Goal: Task Accomplishment & Management: Manage account settings

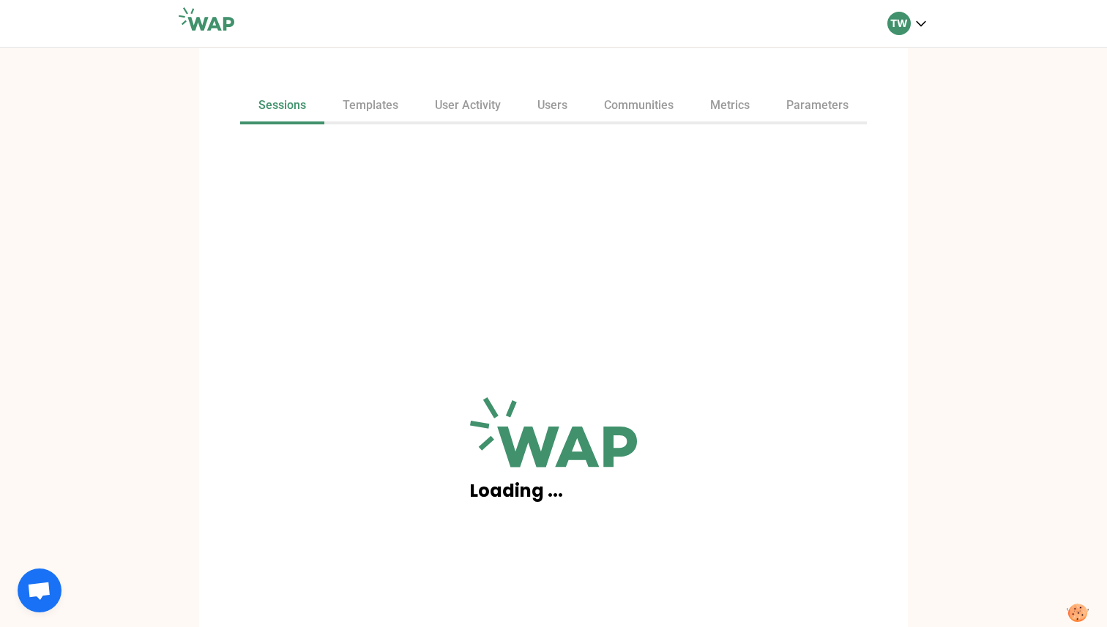
click at [972, 257] on div "Sessions Templates User Activity Users Communities Metrics Parameters Loading .…" at bounding box center [553, 337] width 1107 height 581
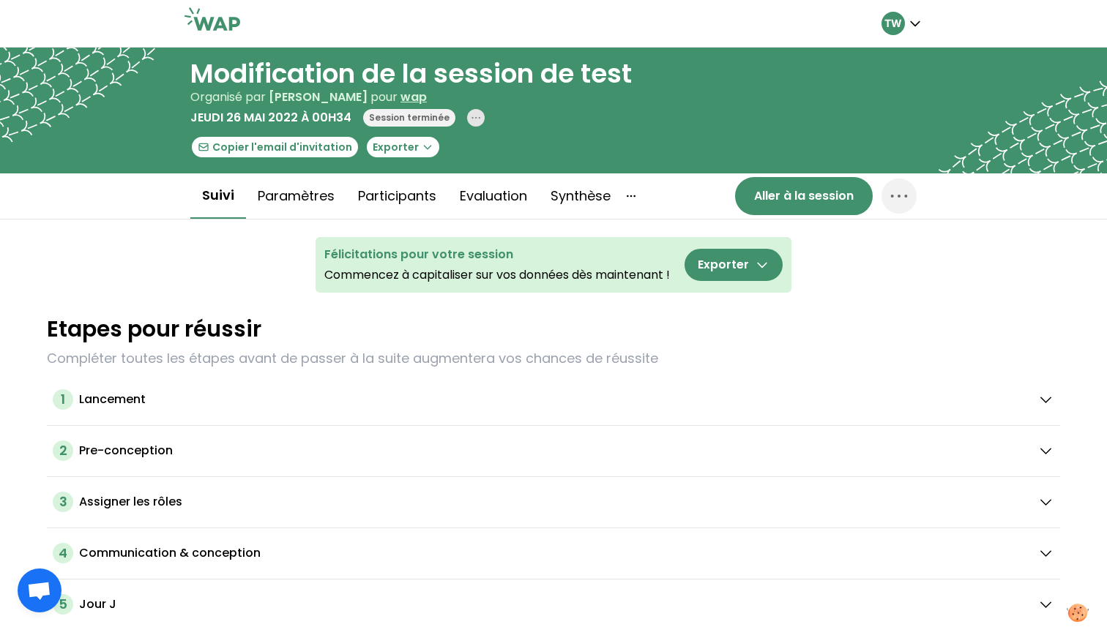
click at [470, 119] on icon "button" at bounding box center [476, 118] width 12 height 12
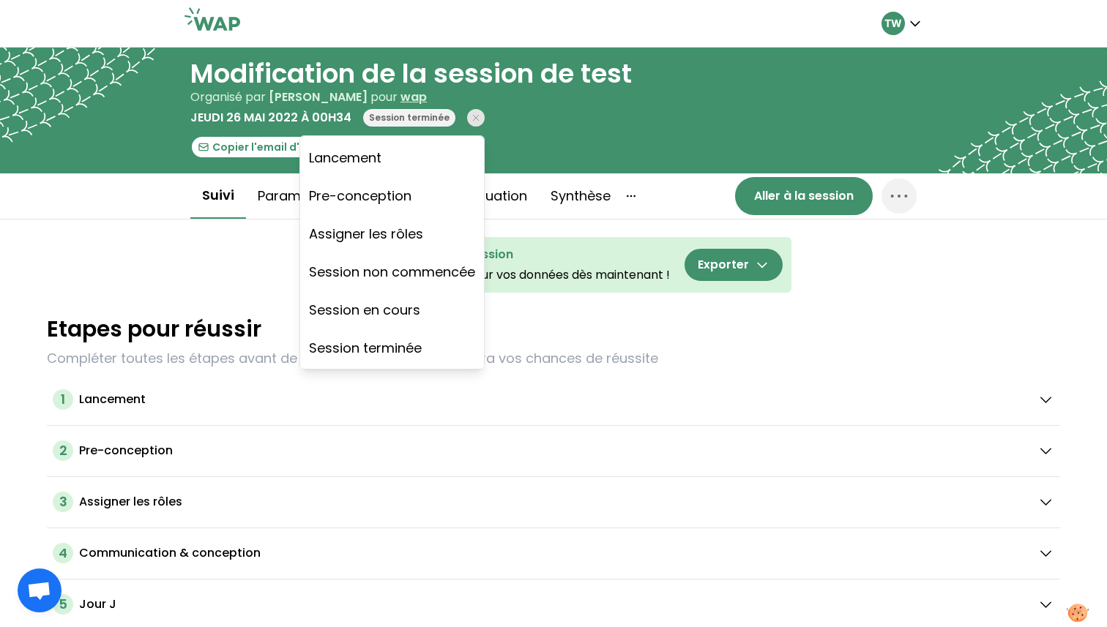
click at [603, 92] on div "Organisé par [PERSON_NAME] pour wap" at bounding box center [410, 98] width 441 height 18
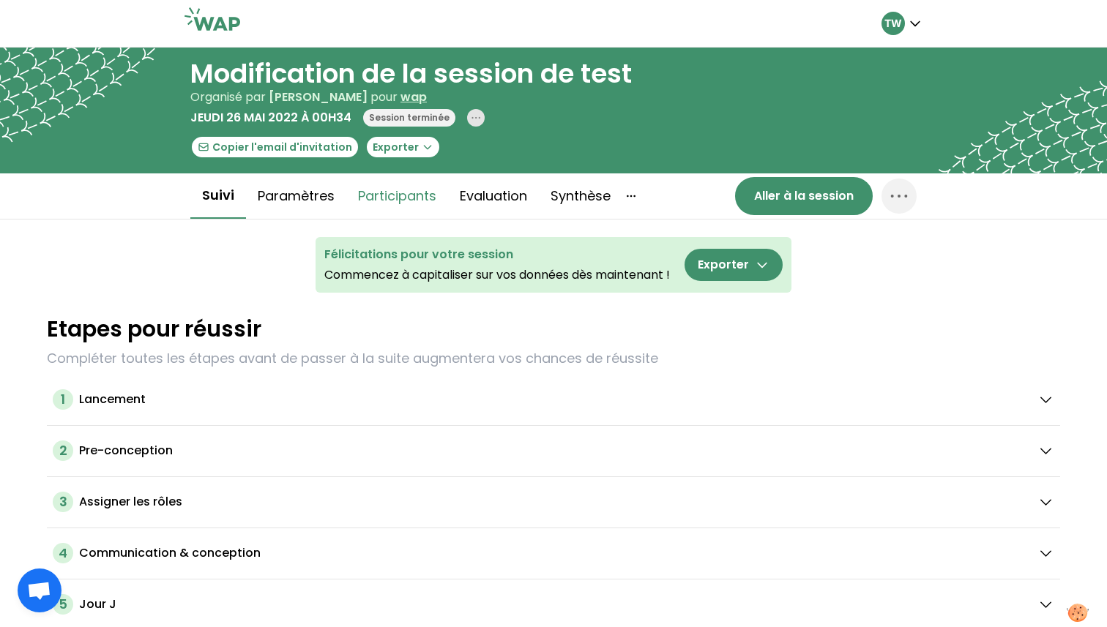
click at [372, 203] on button "Participants" at bounding box center [397, 196] width 102 height 44
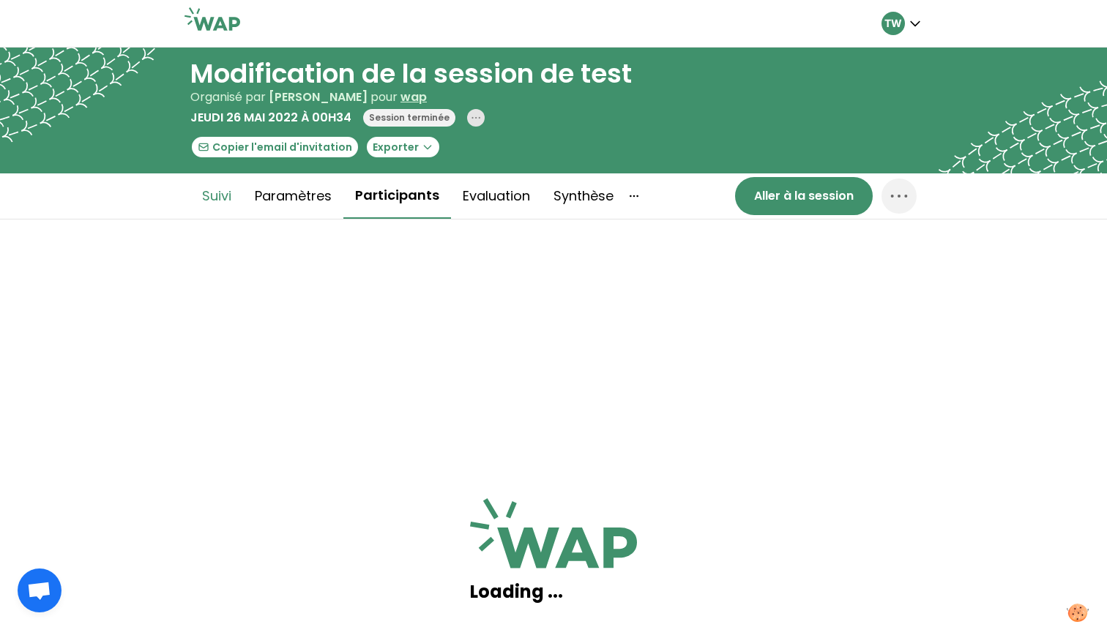
click at [230, 208] on button "Suivi" at bounding box center [216, 196] width 53 height 44
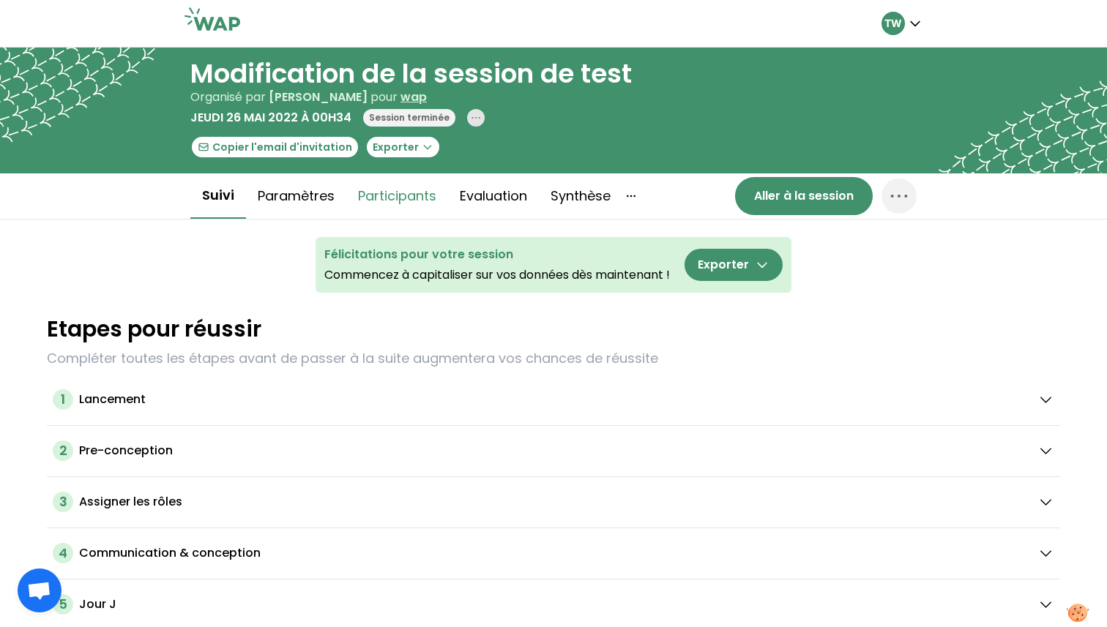
click at [404, 197] on button "Participants" at bounding box center [397, 196] width 102 height 44
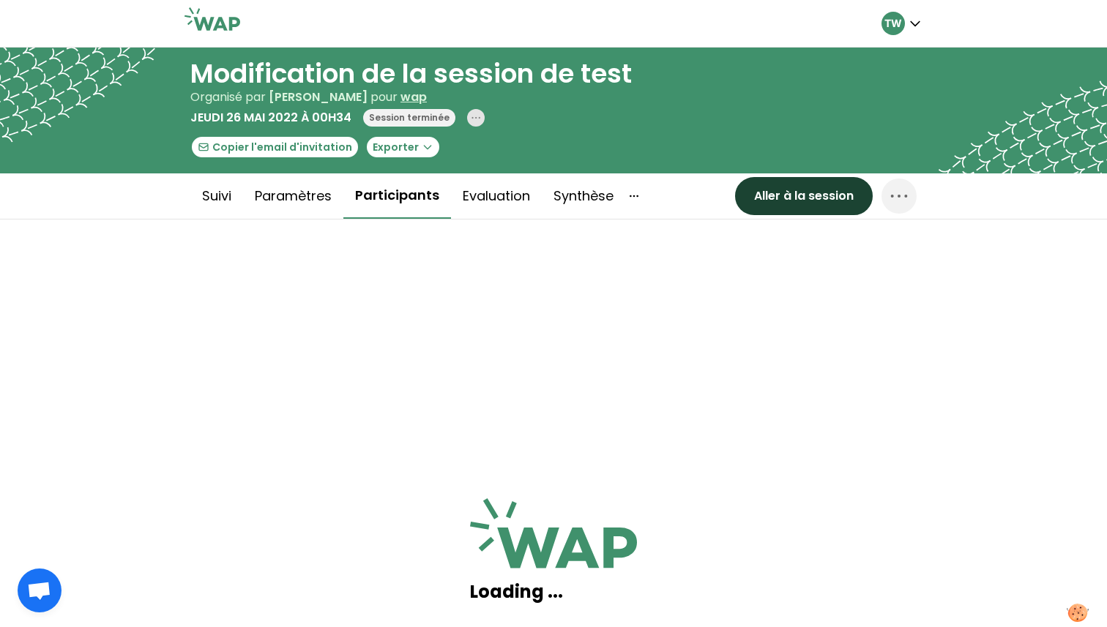
click at [815, 203] on button "Aller à la session" at bounding box center [804, 196] width 138 height 38
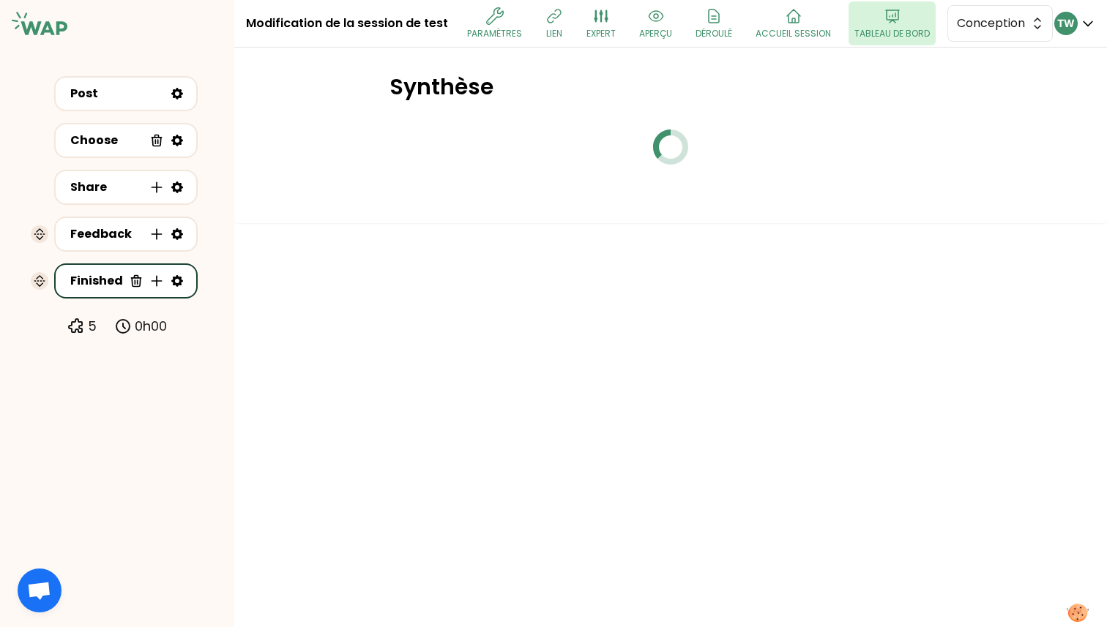
click at [890, 30] on p "Tableau de bord" at bounding box center [891, 34] width 75 height 12
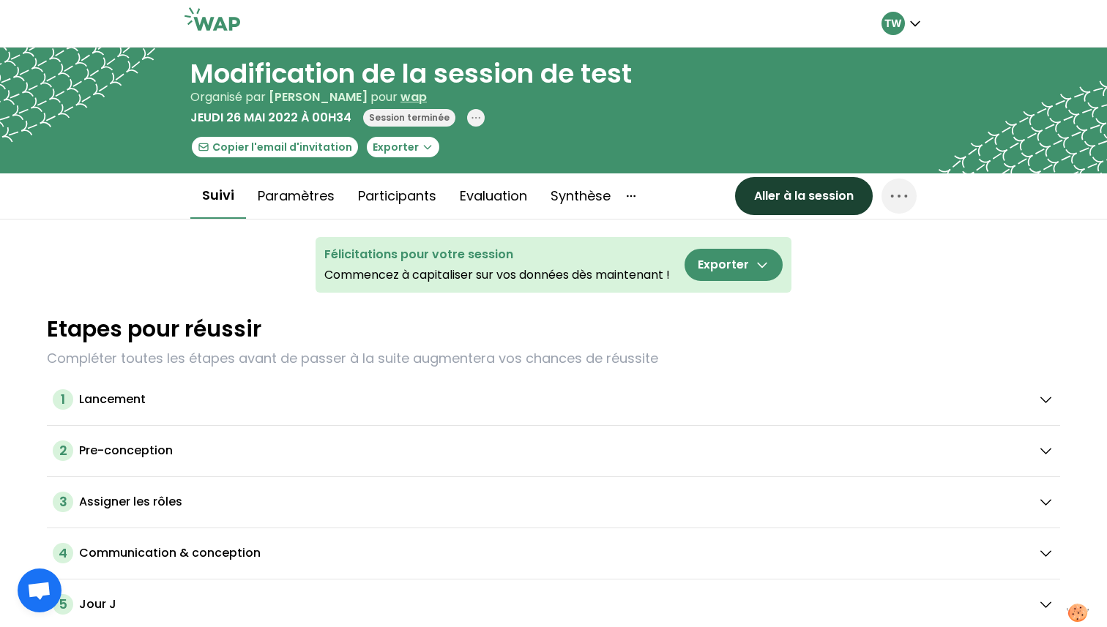
click at [770, 186] on button "Aller à la session" at bounding box center [804, 196] width 138 height 38
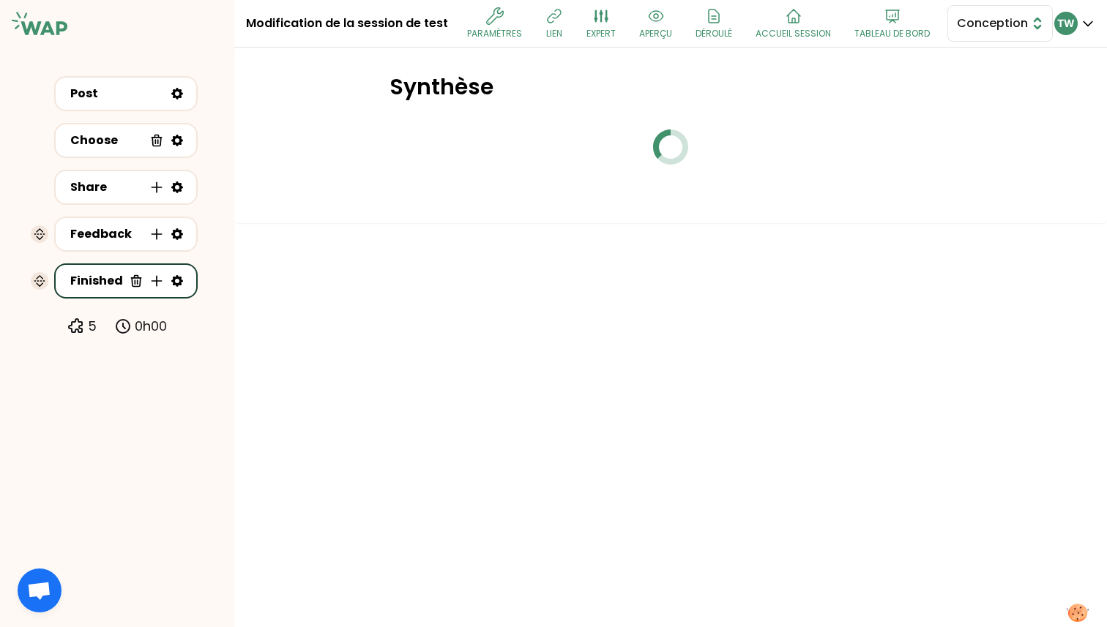
click at [992, 26] on span "Conception" at bounding box center [990, 24] width 66 height 18
click at [977, 87] on span "Facilitation" at bounding box center [1008, 84] width 63 height 18
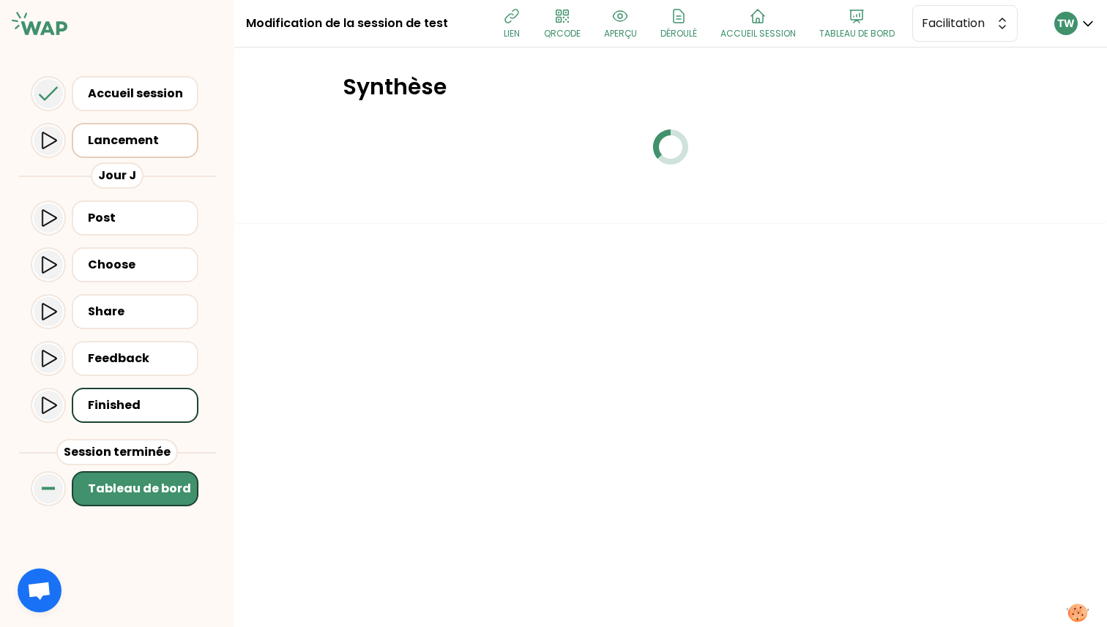
click at [154, 150] on div "Lancement" at bounding box center [138, 140] width 106 height 20
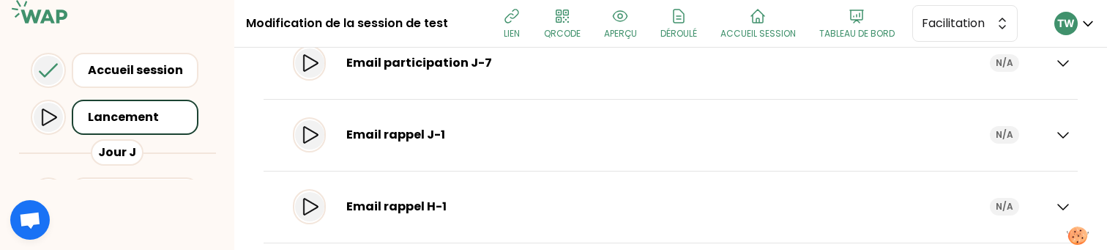
scroll to position [141, 0]
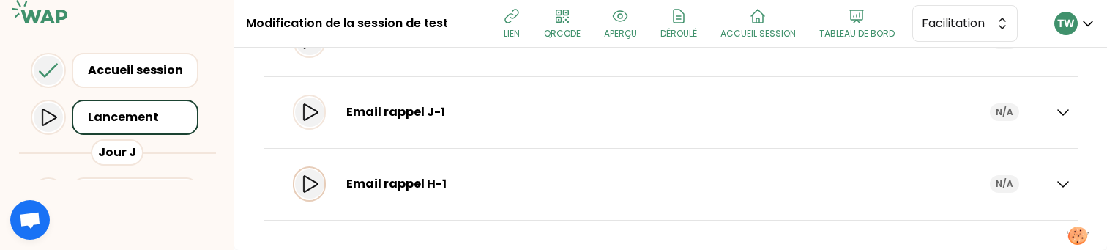
click at [318, 187] on icon at bounding box center [310, 183] width 15 height 17
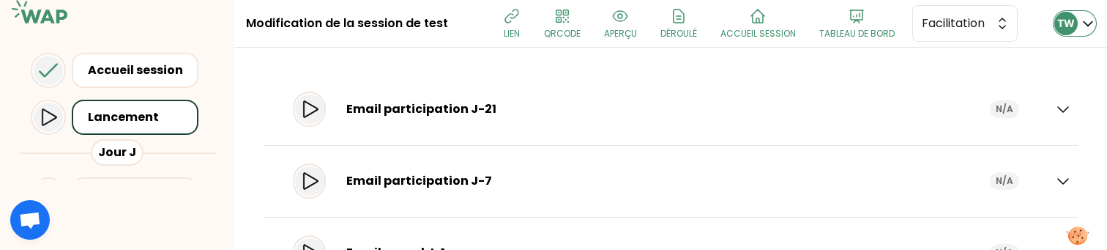
click at [1072, 19] on p "TW" at bounding box center [1066, 23] width 18 height 15
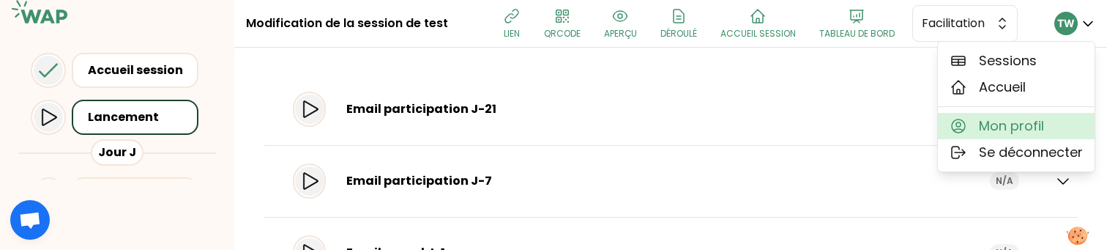
click at [1013, 123] on span "Mon profil" at bounding box center [1011, 126] width 65 height 20
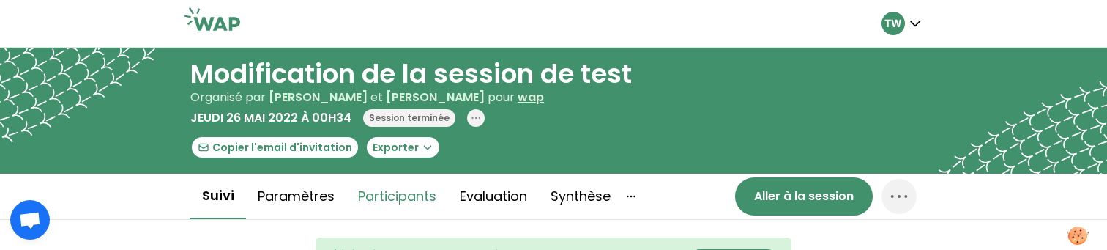
click at [381, 192] on button "Participants" at bounding box center [397, 196] width 102 height 44
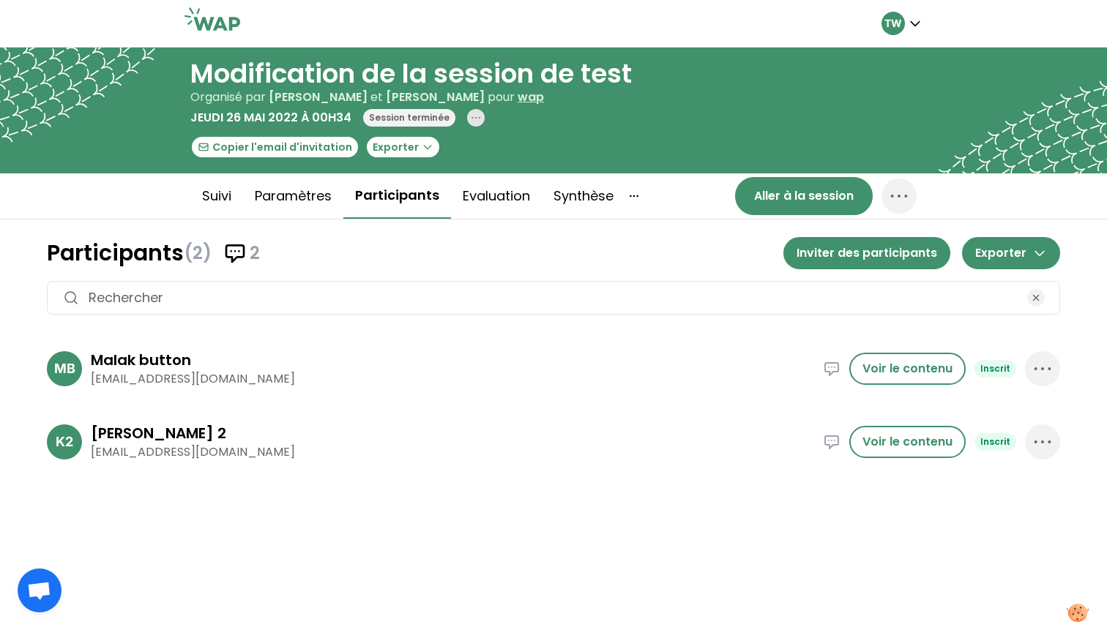
click at [470, 121] on icon "button" at bounding box center [476, 118] width 12 height 12
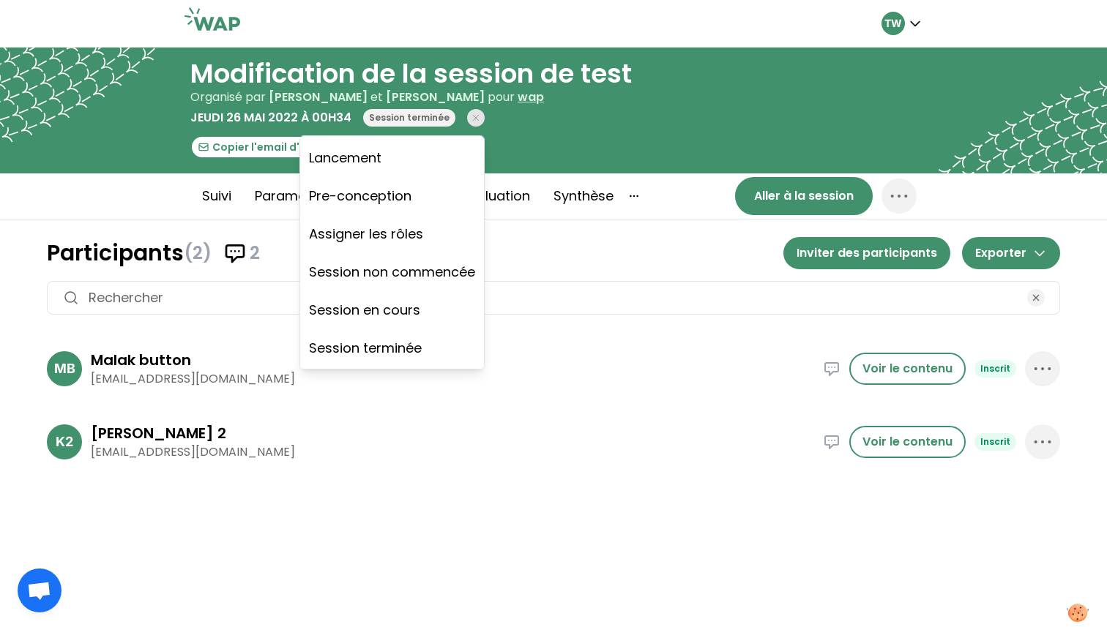
click at [690, 171] on div at bounding box center [553, 111] width 1107 height 126
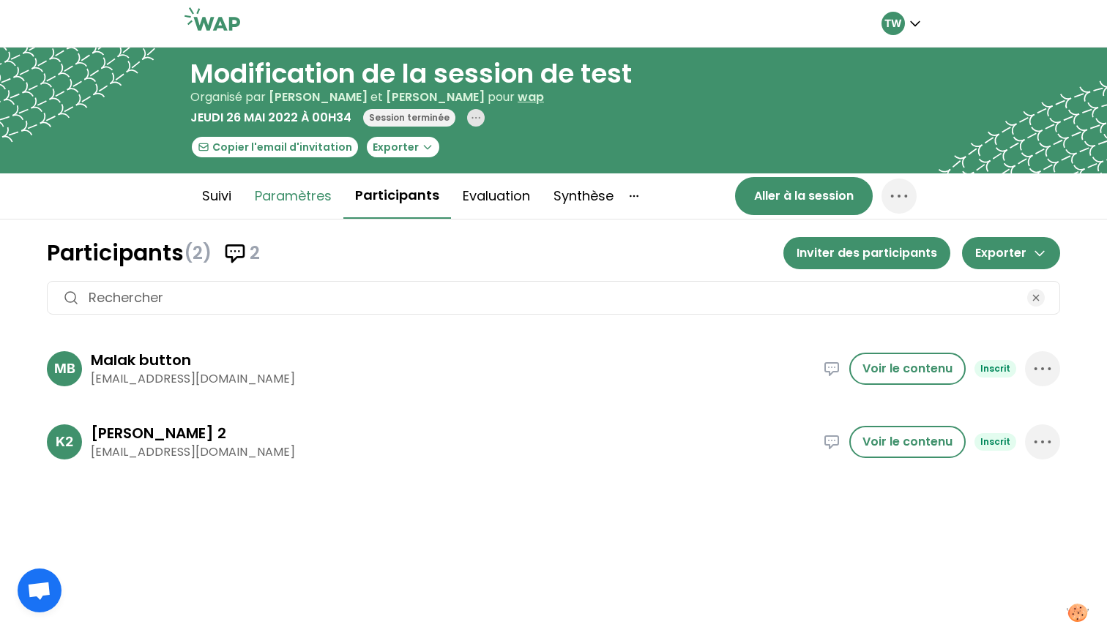
click at [282, 193] on button "Paramètres" at bounding box center [293, 196] width 100 height 44
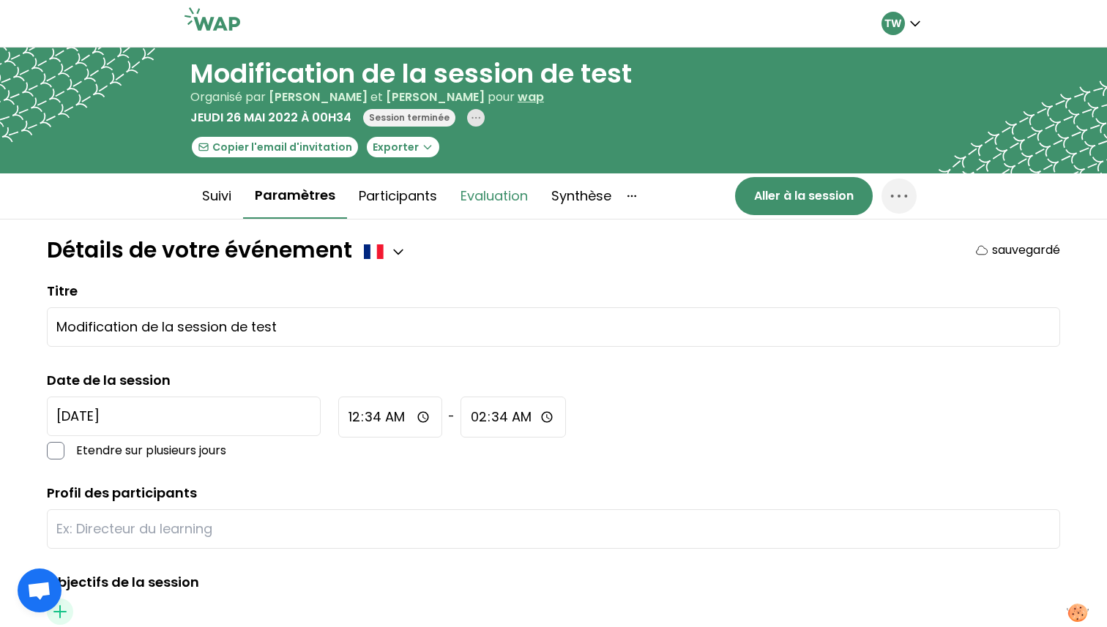
click at [466, 196] on button "Evaluation" at bounding box center [494, 196] width 91 height 44
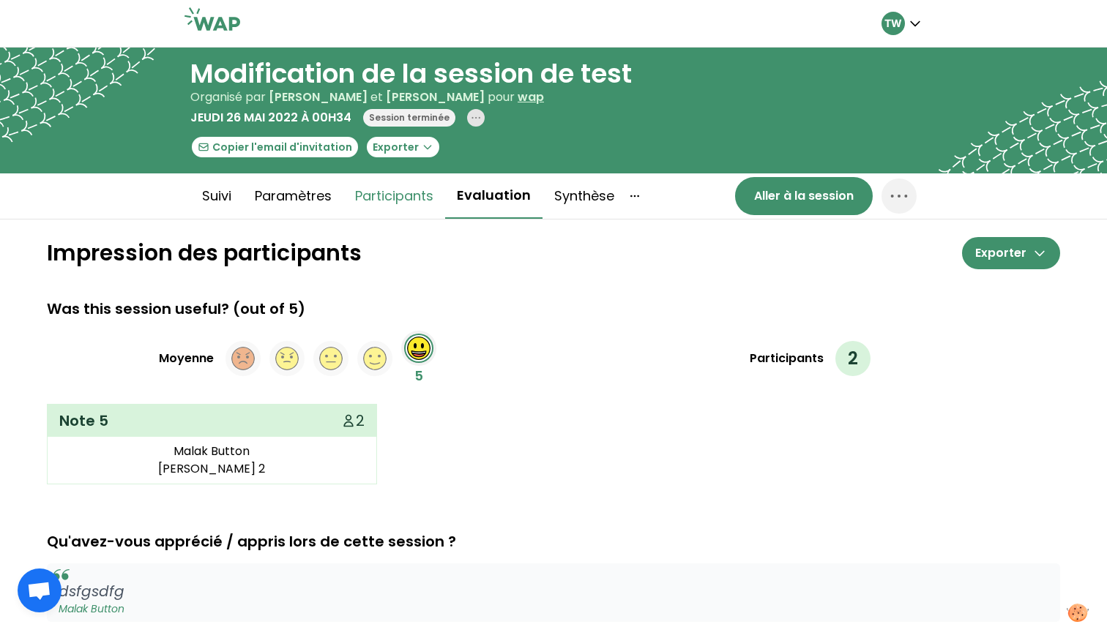
click at [426, 197] on button "Participants" at bounding box center [394, 196] width 102 height 44
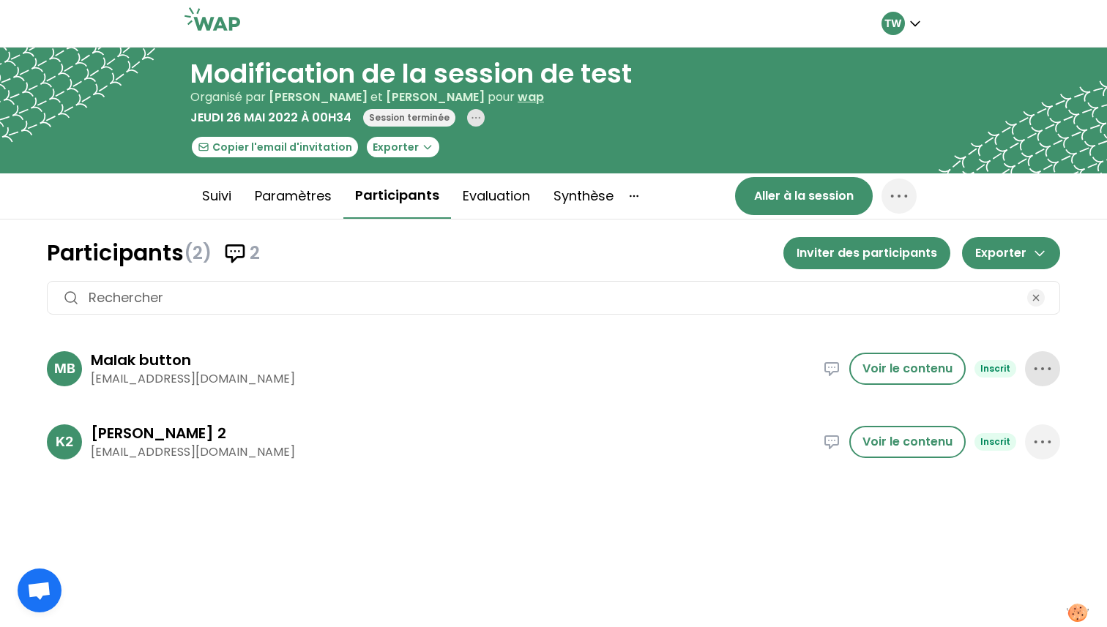
click at [1037, 366] on icon "button" at bounding box center [1042, 368] width 23 height 23
click at [998, 425] on p "Supprimer" at bounding box center [987, 418] width 68 height 20
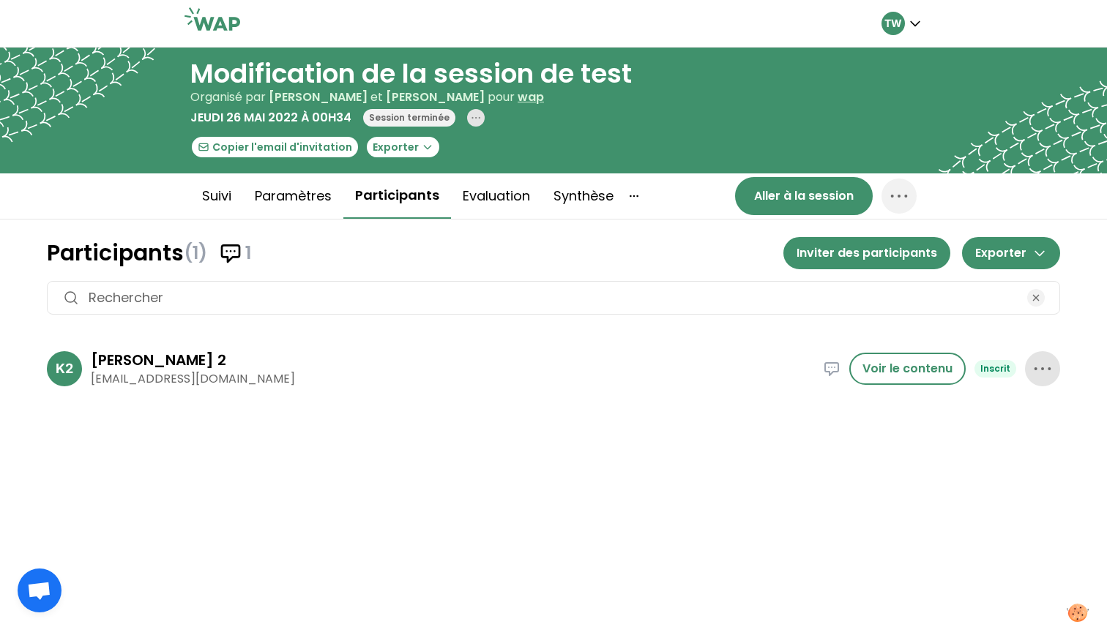
click at [1037, 363] on icon "button" at bounding box center [1042, 368] width 23 height 23
click at [995, 427] on p "Supprimer" at bounding box center [987, 418] width 68 height 20
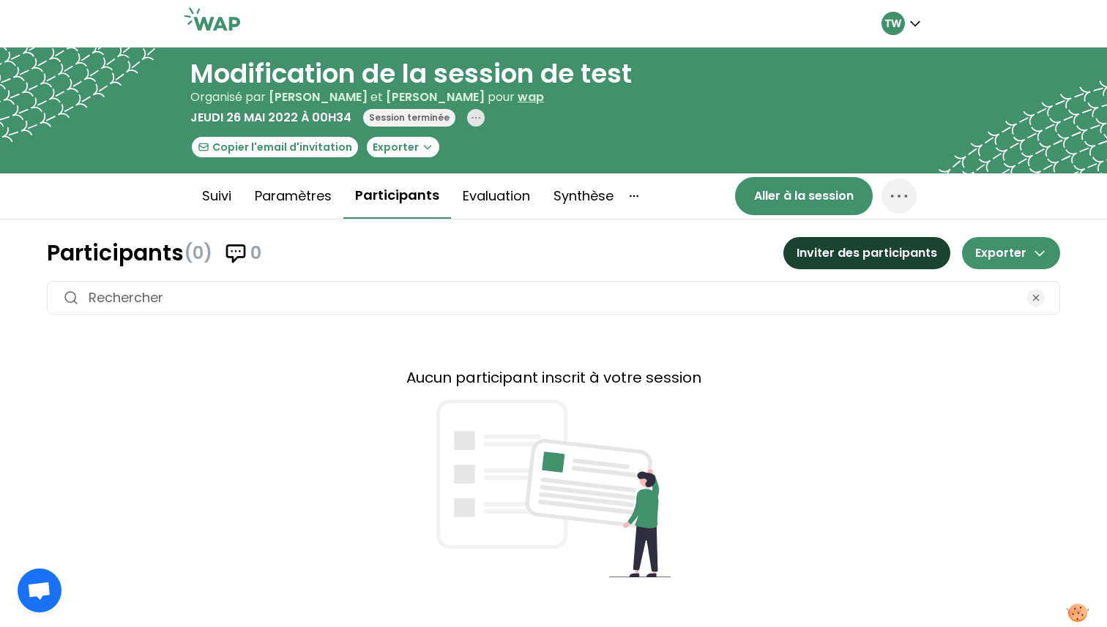
click at [845, 260] on button "Inviter des participants" at bounding box center [866, 253] width 167 height 32
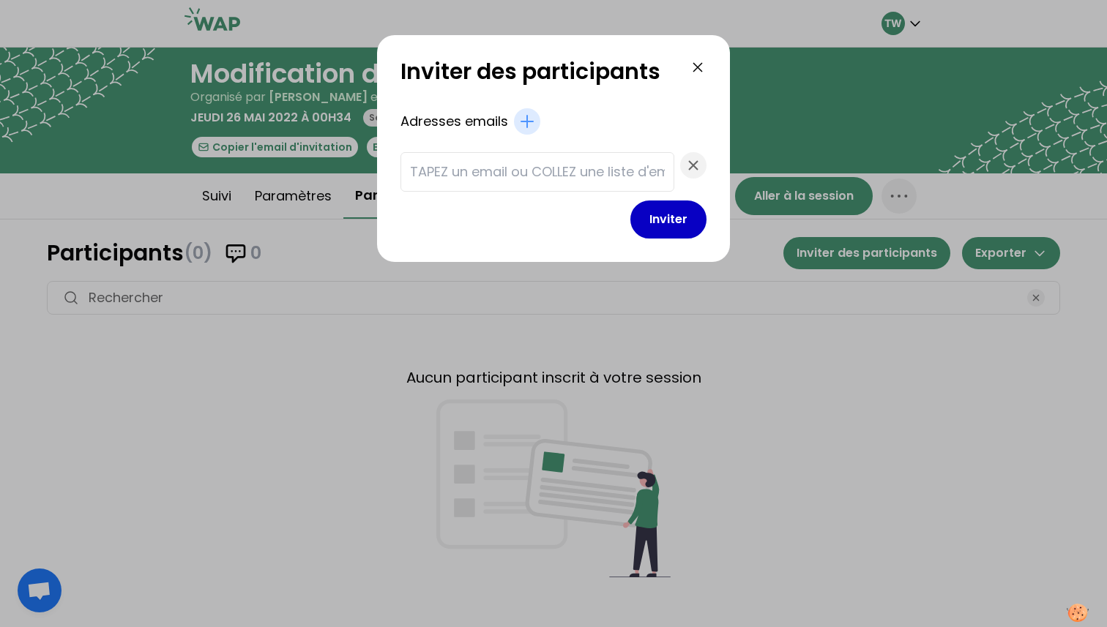
click at [512, 176] on input "text" at bounding box center [537, 172] width 255 height 20
click at [527, 168] on input "[EMAIL_ADDRESS][DOMAIN_NAME]" at bounding box center [537, 172] width 255 height 20
type input "t.wagner66250+1@gmail.com"
click at [638, 230] on button "Inviter" at bounding box center [668, 220] width 76 height 38
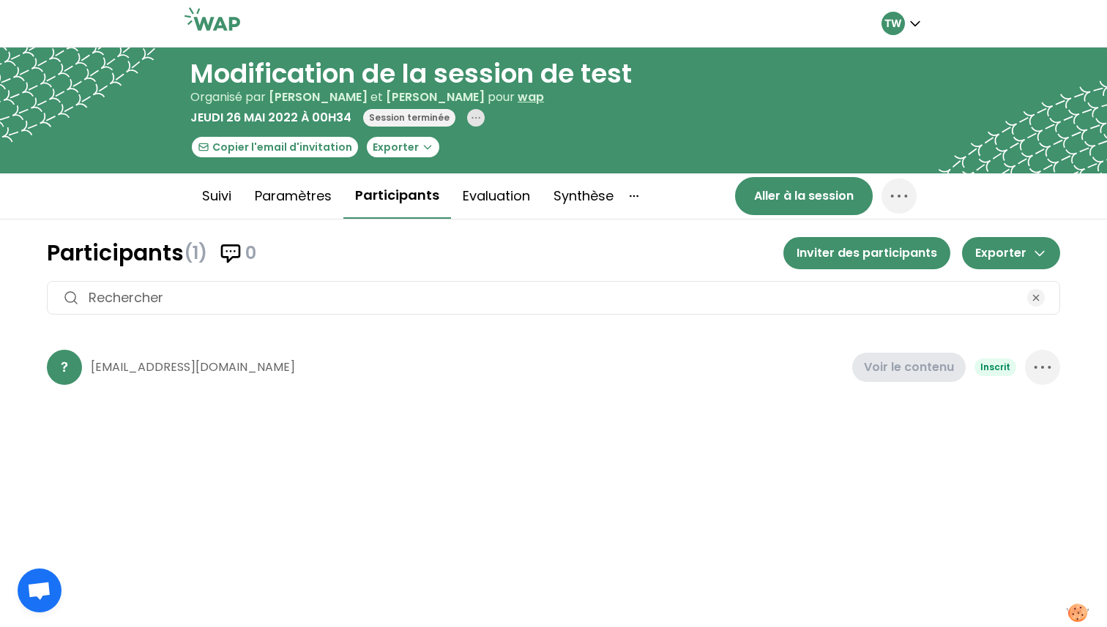
click at [471, 244] on h1 "Participants (1) 0" at bounding box center [415, 253] width 737 height 26
click at [321, 199] on button "Paramètres" at bounding box center [293, 196] width 100 height 44
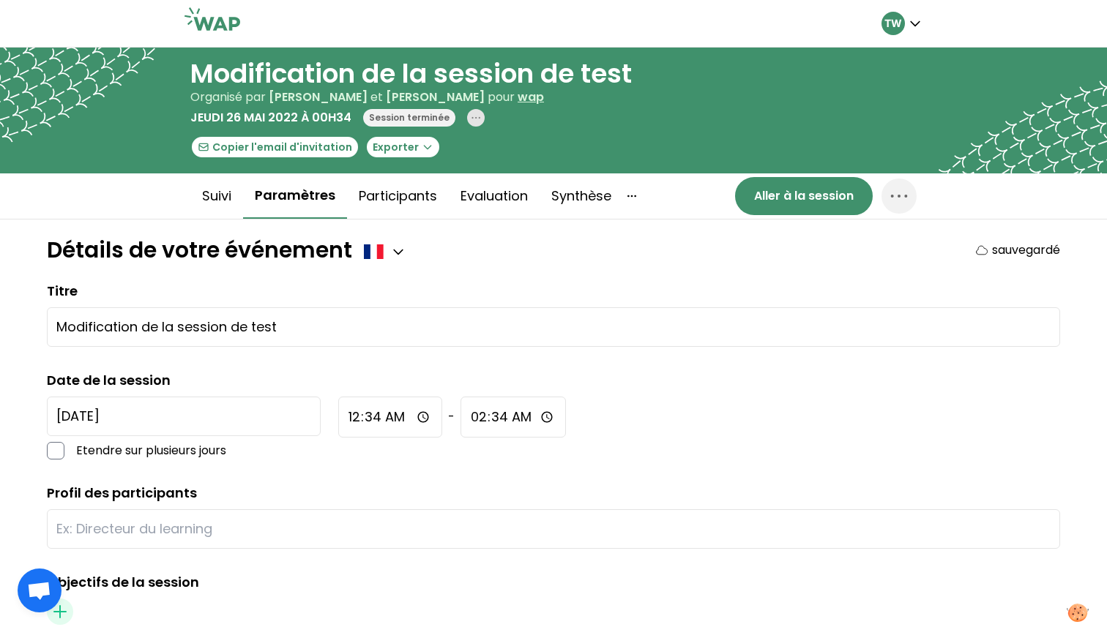
click at [470, 119] on icon "button" at bounding box center [476, 118] width 12 height 12
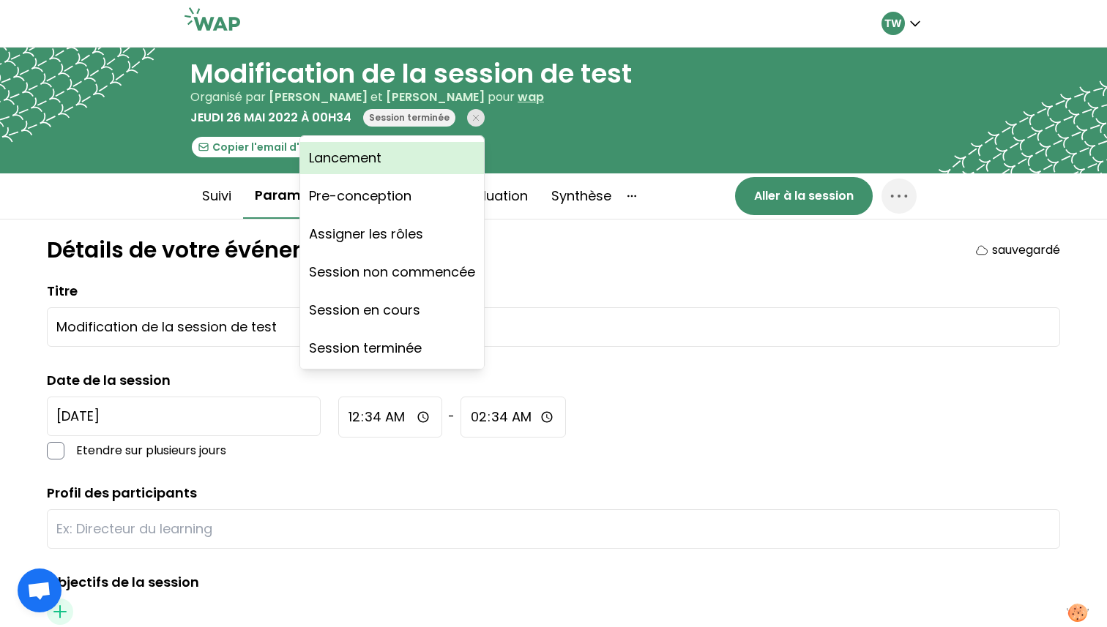
click at [431, 159] on div "Lancement" at bounding box center [392, 158] width 184 height 32
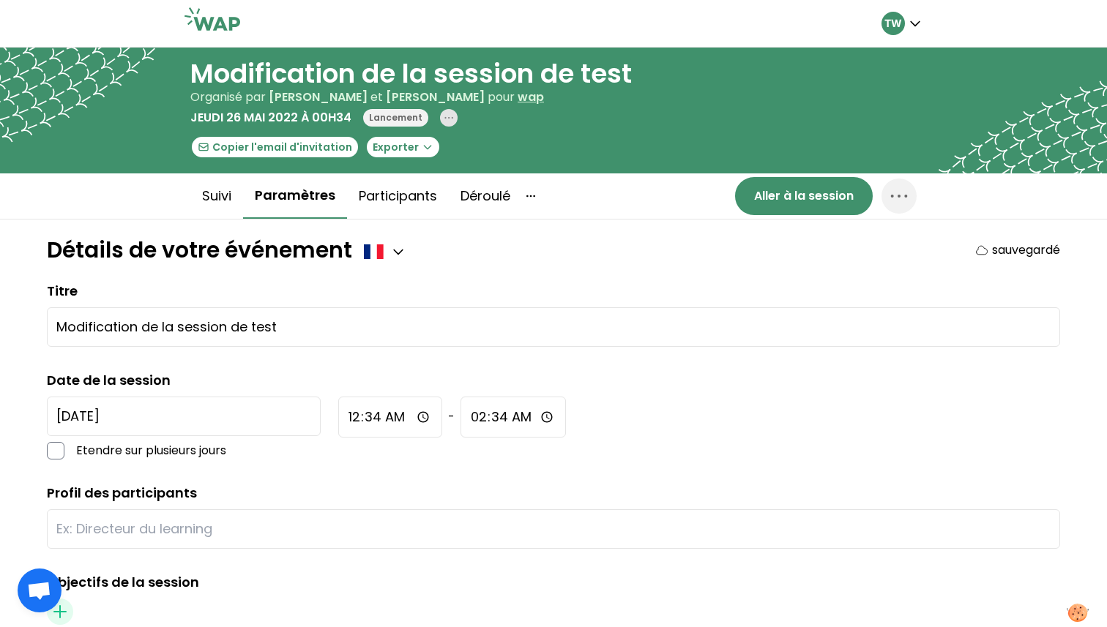
click at [561, 145] on div "Copier l'email d'invitation Exporter" at bounding box center [410, 146] width 441 height 23
click at [121, 411] on input "2022-5-26" at bounding box center [184, 417] width 274 height 40
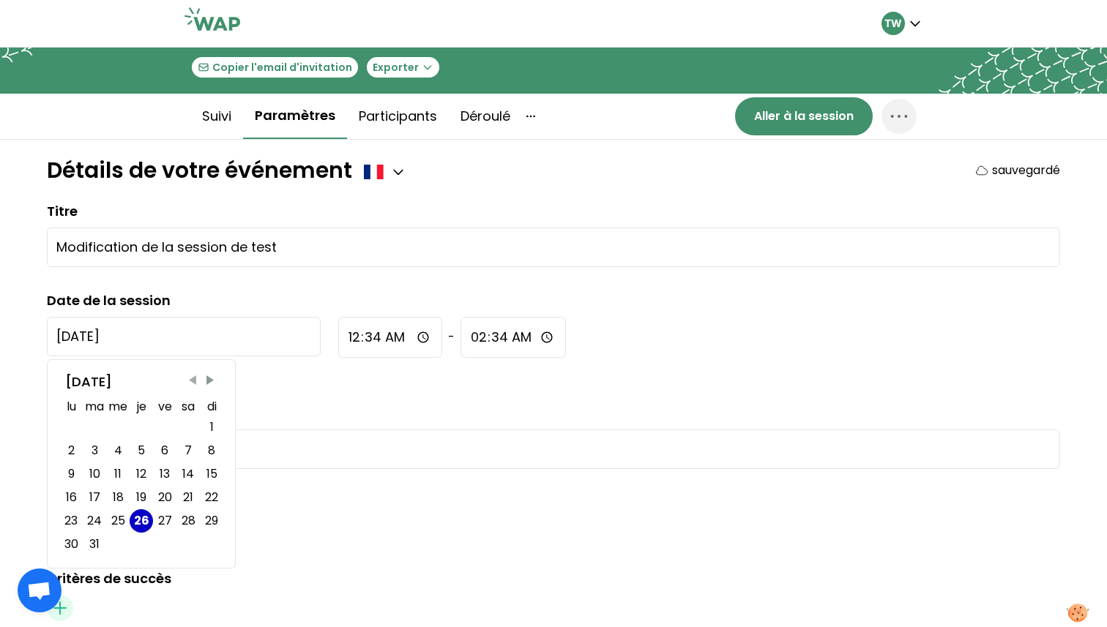
scroll to position [90, 0]
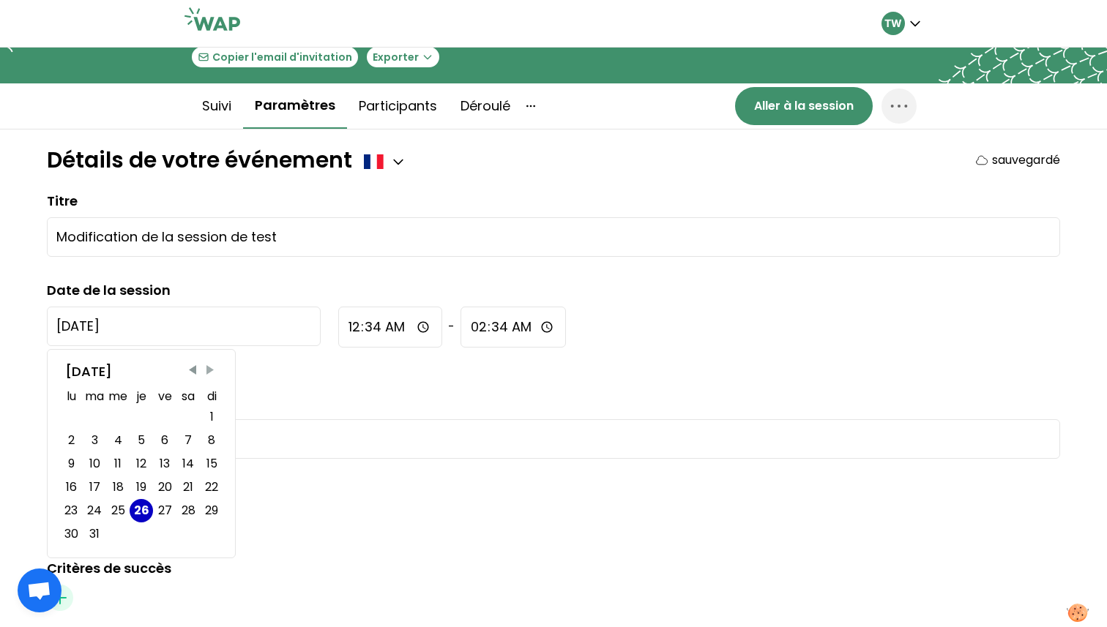
click at [209, 376] on span "Next Month" at bounding box center [210, 370] width 15 height 15
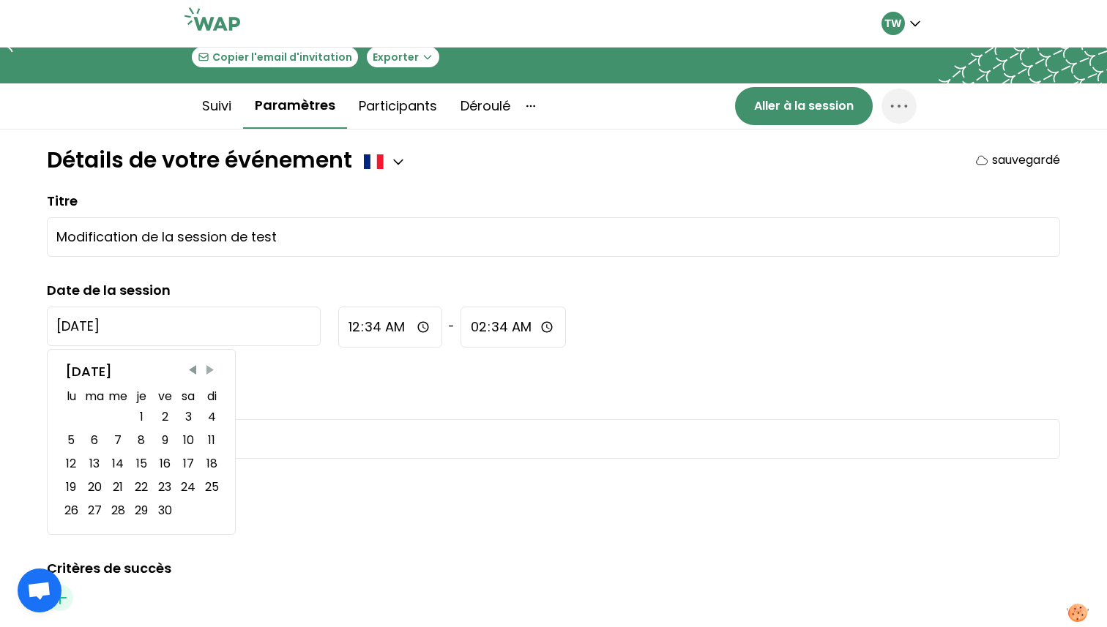
click at [209, 376] on span "Next Month" at bounding box center [210, 370] width 15 height 15
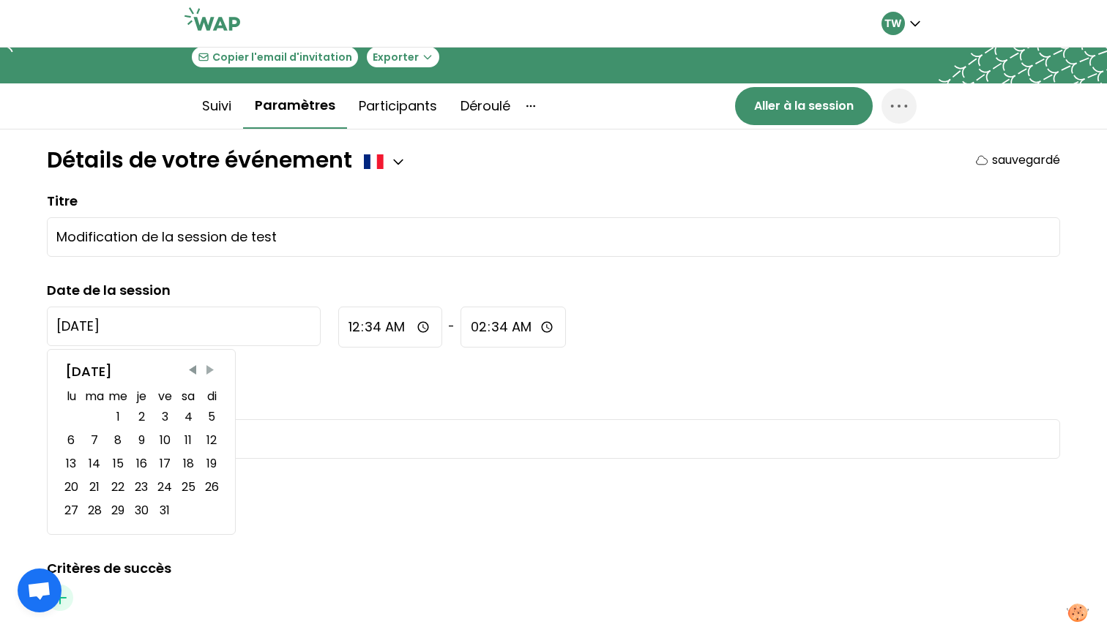
click at [209, 376] on span "Next Month" at bounding box center [210, 370] width 15 height 15
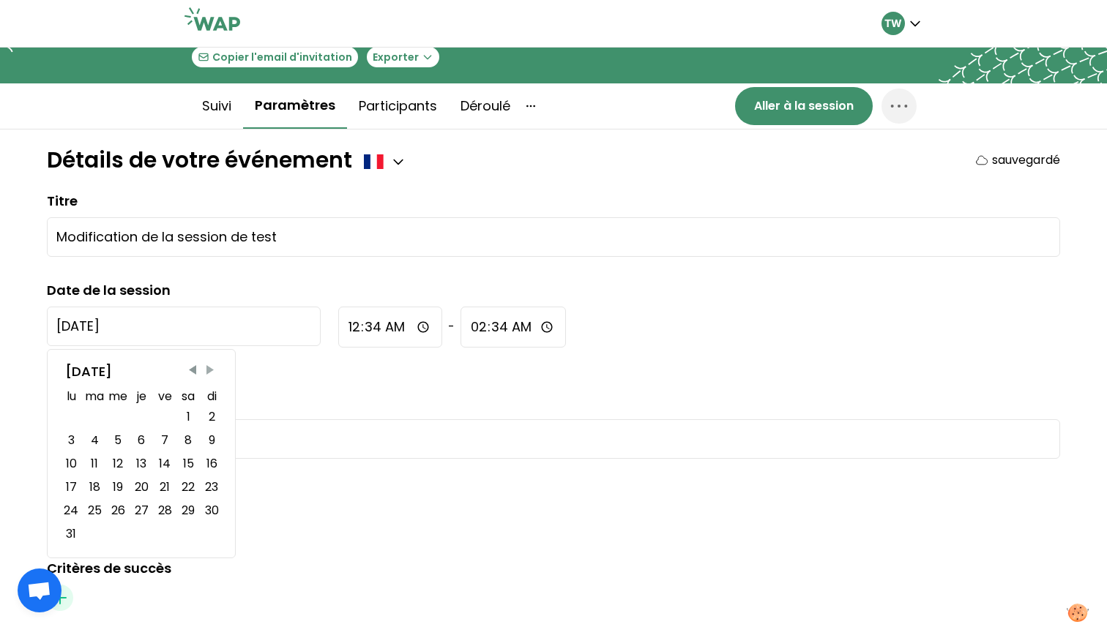
click at [209, 376] on span "Next Month" at bounding box center [210, 370] width 15 height 15
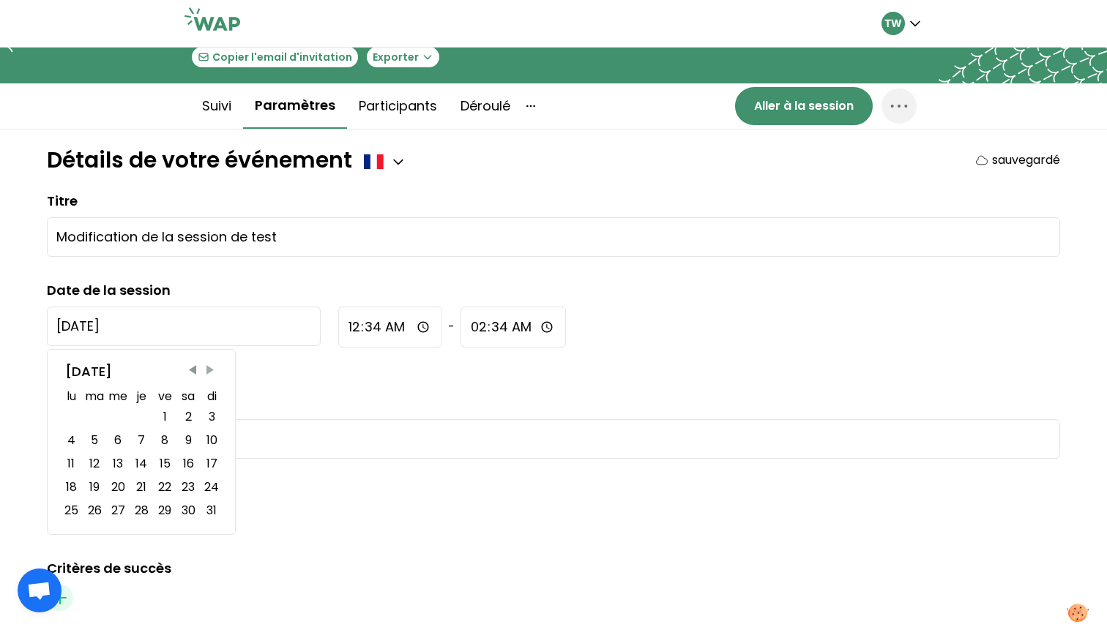
click at [209, 376] on span "Next Month" at bounding box center [210, 370] width 15 height 15
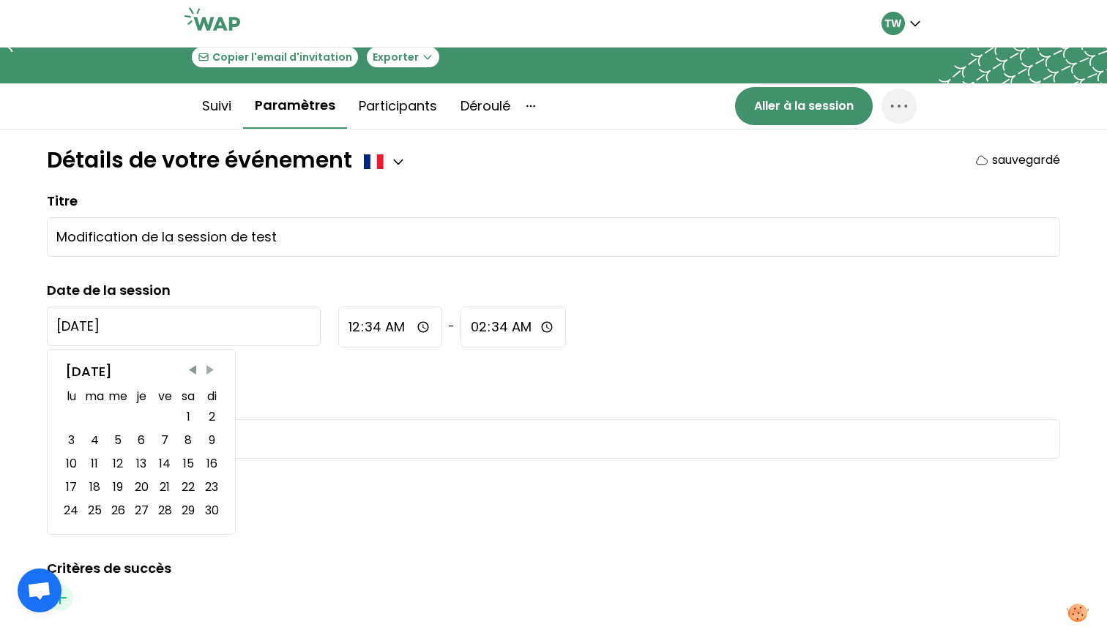
click at [209, 376] on span "Next Month" at bounding box center [210, 370] width 15 height 15
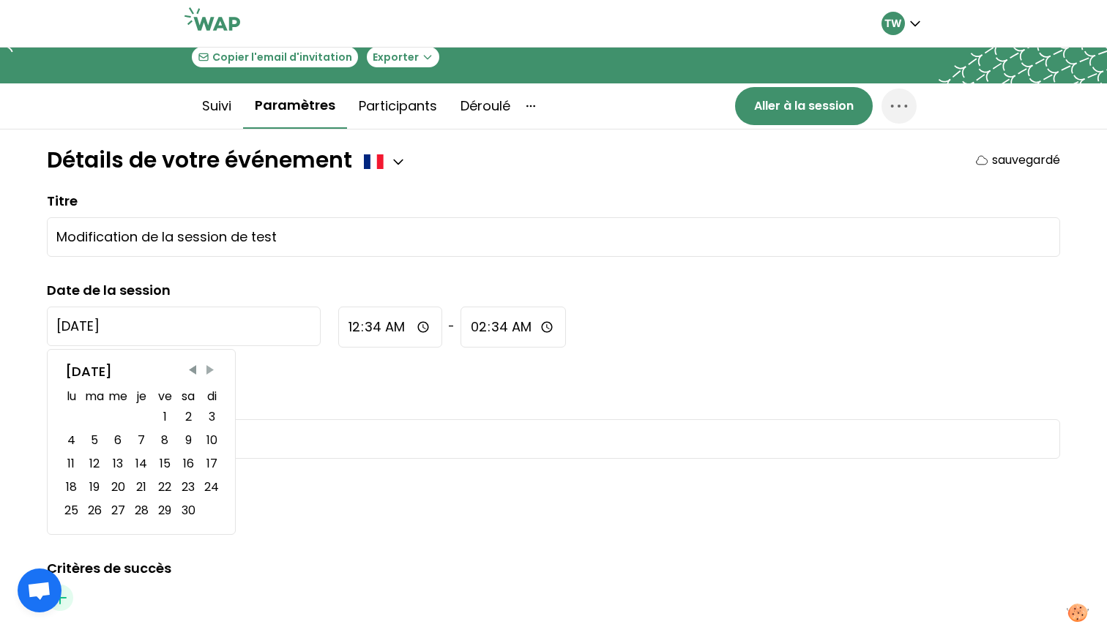
click at [209, 376] on span "Next Month" at bounding box center [210, 370] width 15 height 15
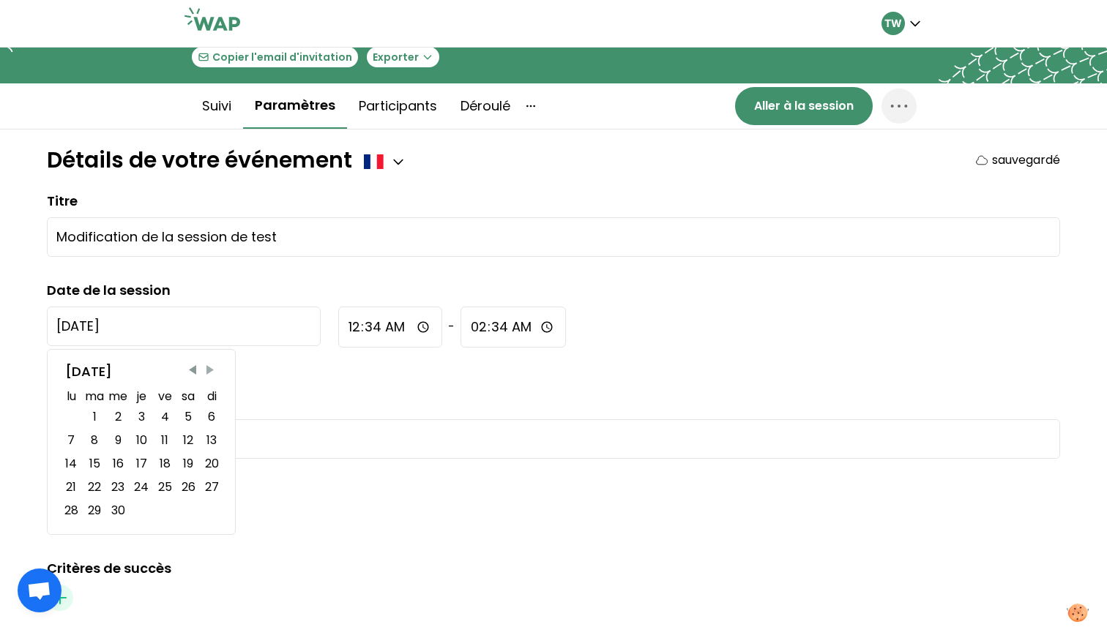
click at [209, 376] on span "Next Month" at bounding box center [210, 370] width 15 height 15
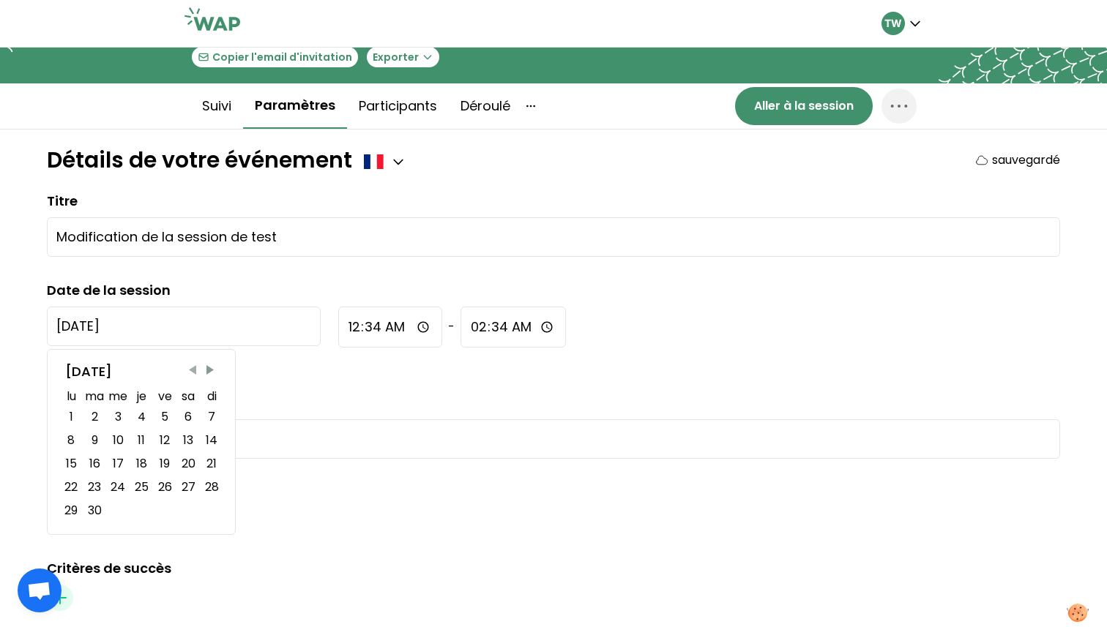
click at [191, 376] on span "Previous Month" at bounding box center [192, 370] width 15 height 15
click at [206, 371] on span "Next Month" at bounding box center [210, 370] width 15 height 15
click at [70, 441] on div "8" at bounding box center [70, 441] width 7 height 18
type input "2025-9-8"
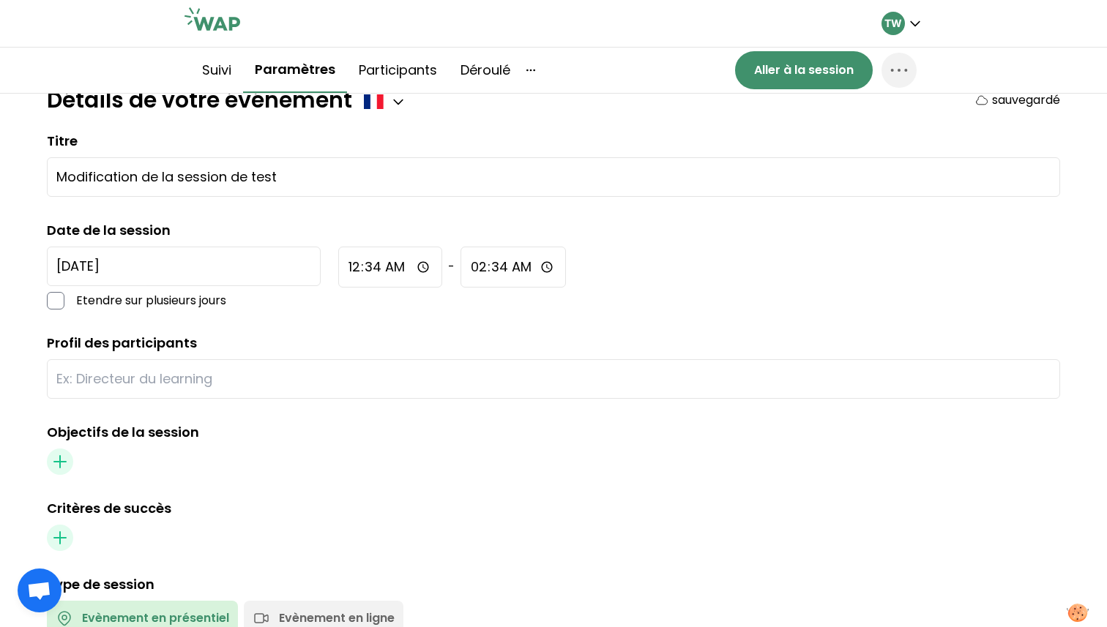
scroll to position [157, 0]
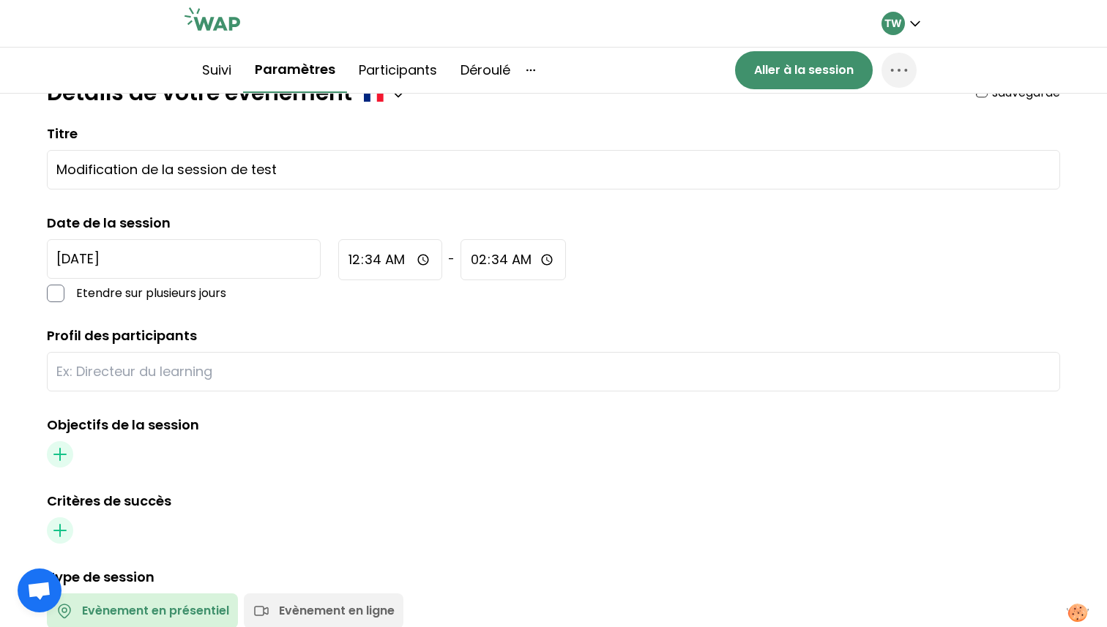
click at [318, 369] on input "text" at bounding box center [553, 372] width 994 height 20
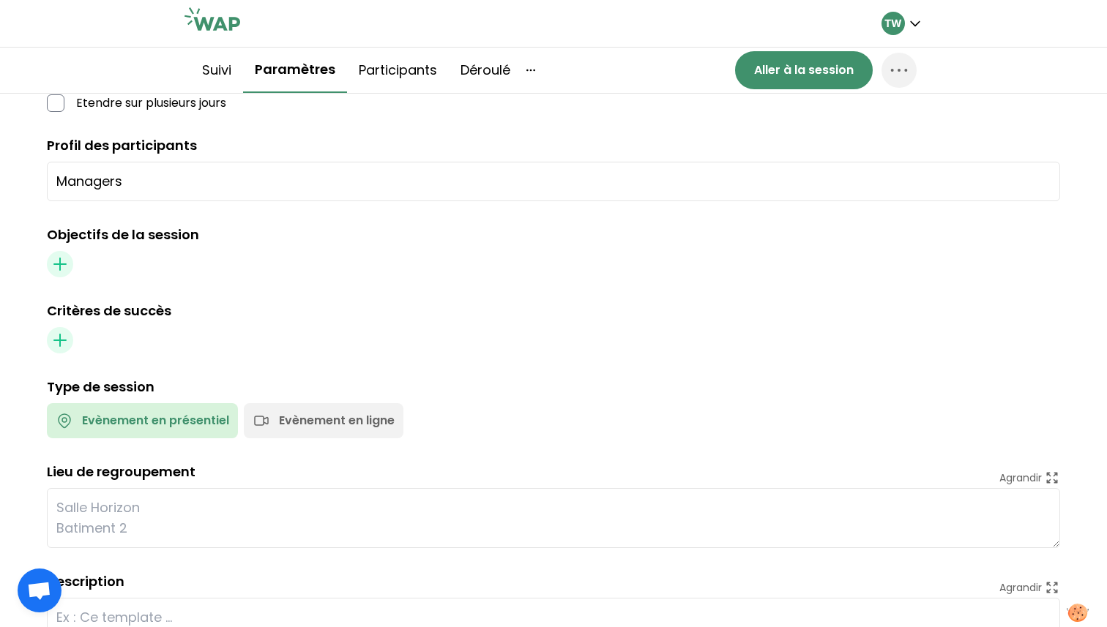
scroll to position [425, 0]
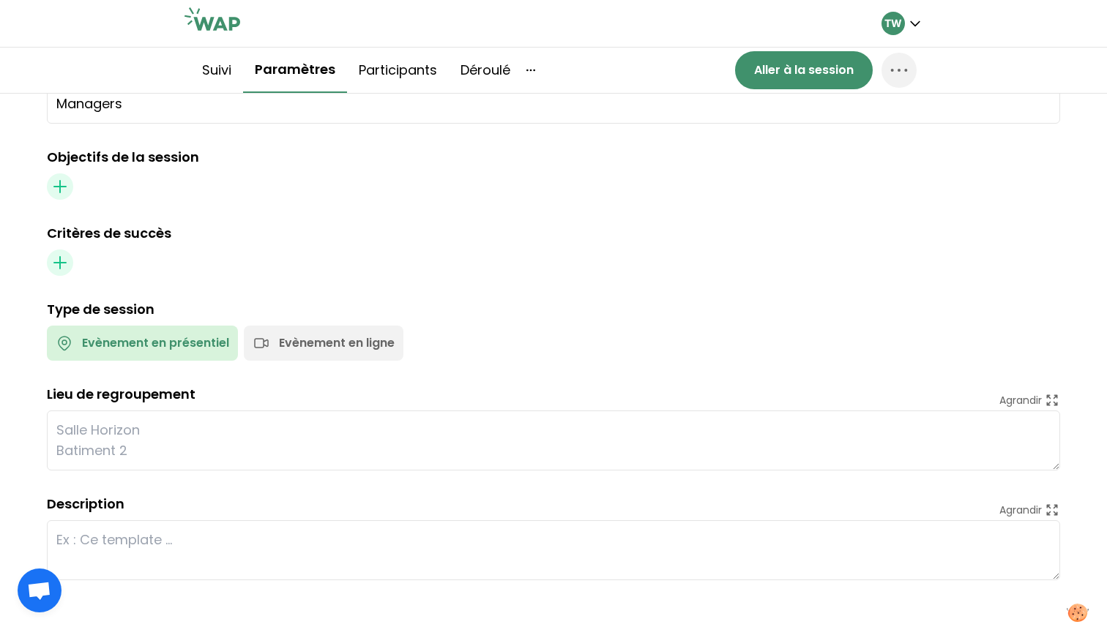
type input "Managers"
click at [190, 546] on textarea at bounding box center [553, 551] width 1013 height 60
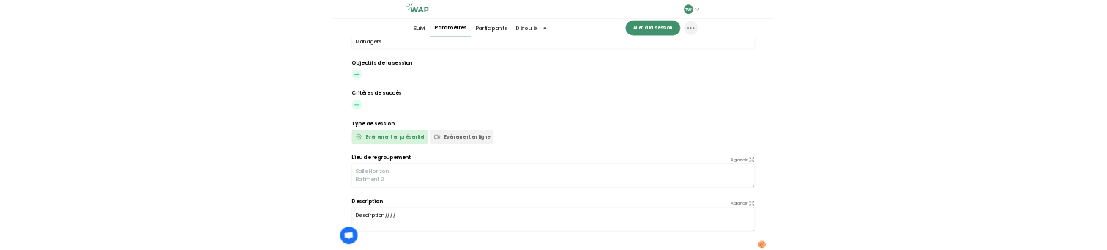
scroll to position [0, 0]
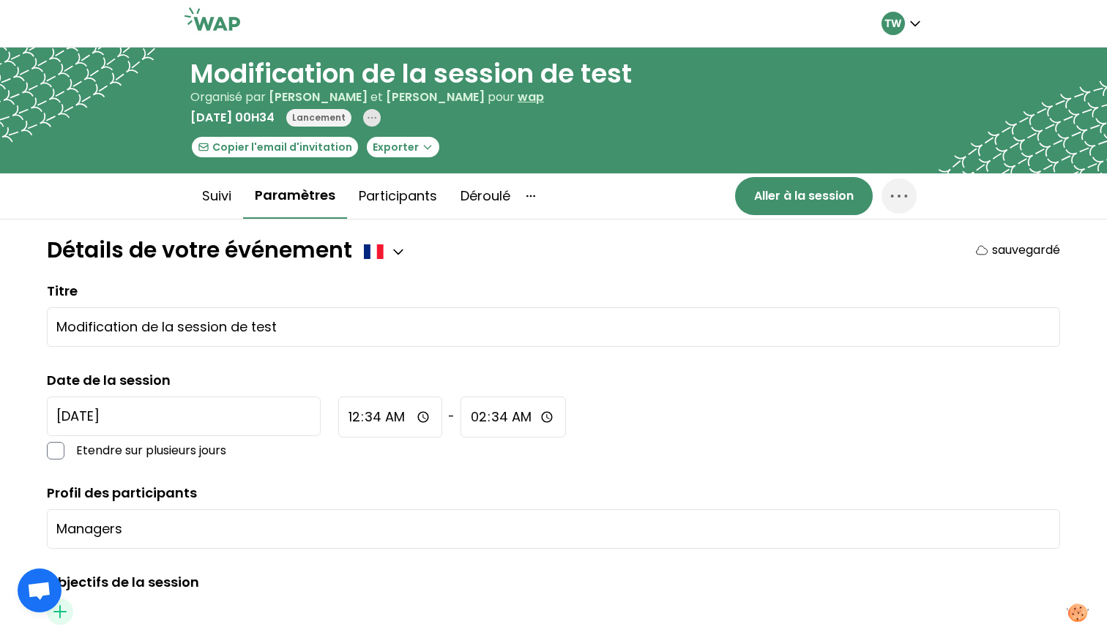
type textarea "Descirption////"
click at [545, 275] on form "Détails de votre événement sauvegardé Titre Modification de la session de test …" at bounding box center [553, 621] width 1013 height 769
click at [412, 194] on button "Participants" at bounding box center [398, 196] width 102 height 44
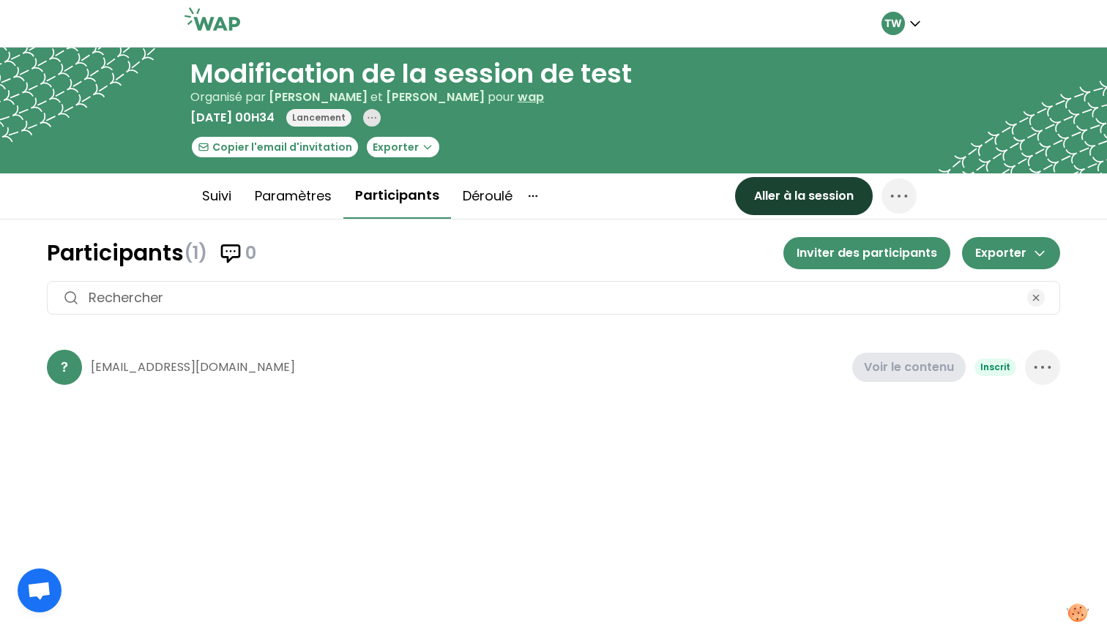
click at [831, 208] on button "Aller à la session" at bounding box center [804, 196] width 138 height 38
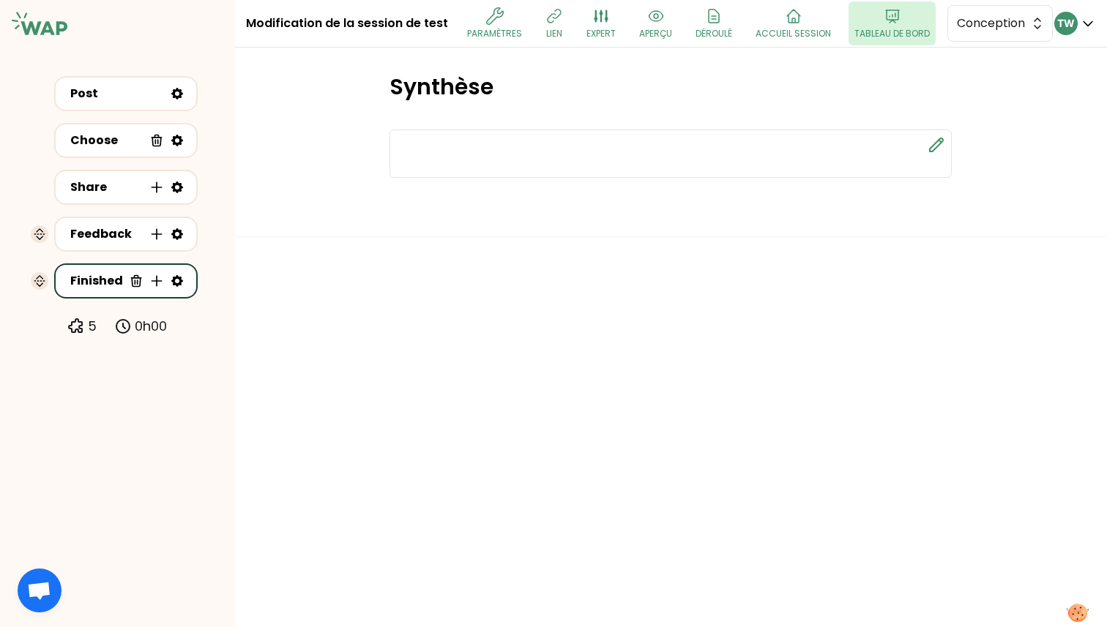
click at [903, 37] on p "Tableau de bord" at bounding box center [891, 34] width 75 height 12
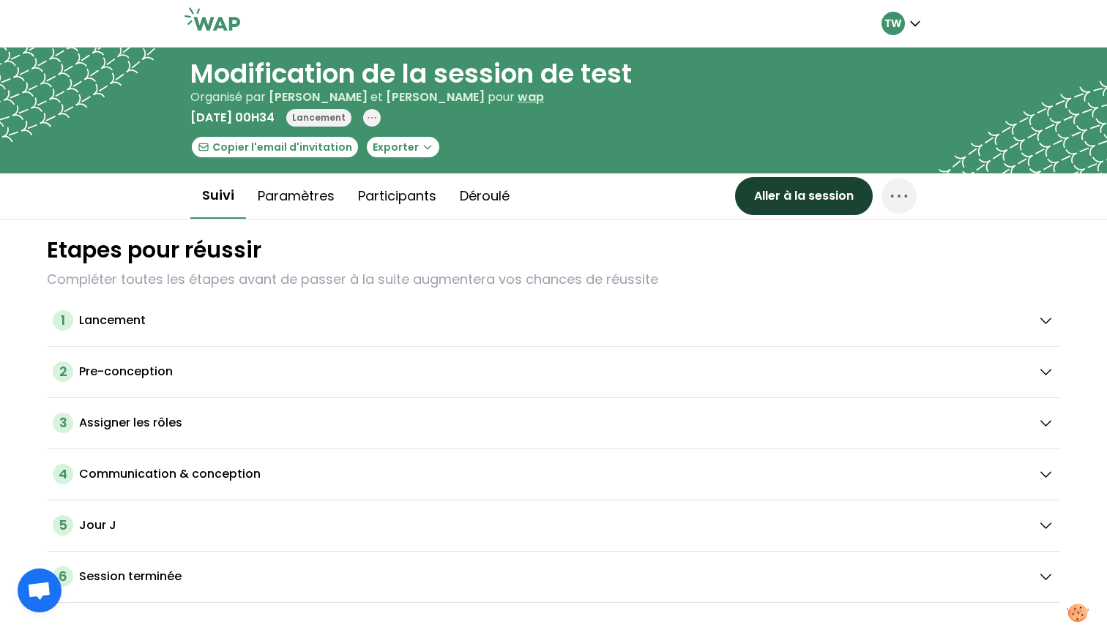
click at [798, 206] on button "Aller à la session" at bounding box center [804, 196] width 138 height 38
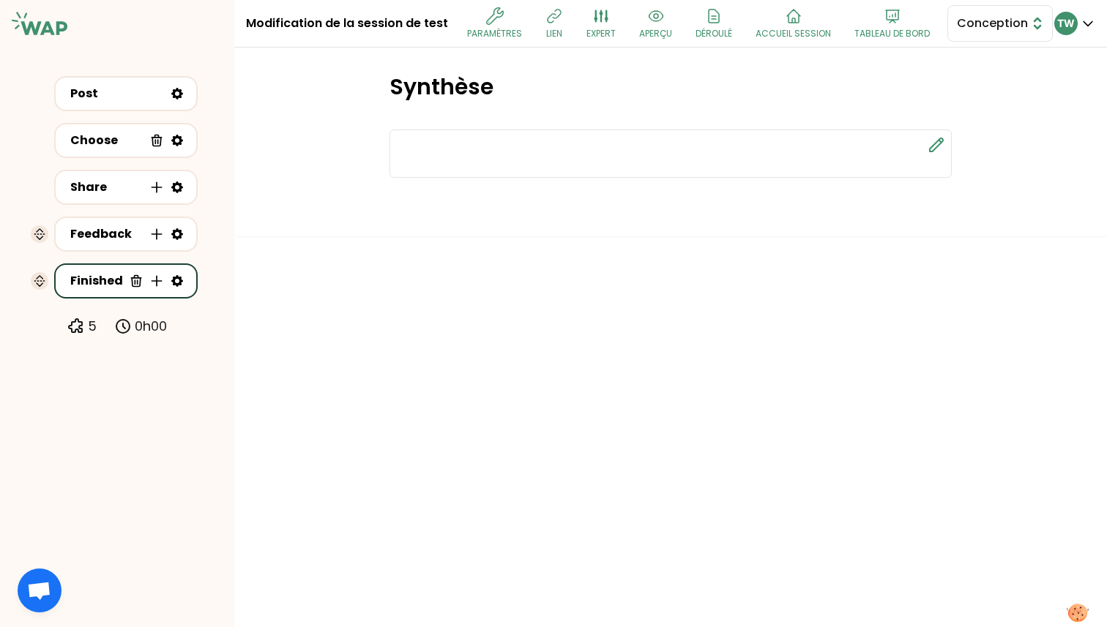
click at [985, 37] on button "Conception" at bounding box center [999, 23] width 105 height 37
click at [977, 84] on span "Facilitation" at bounding box center [1008, 84] width 63 height 18
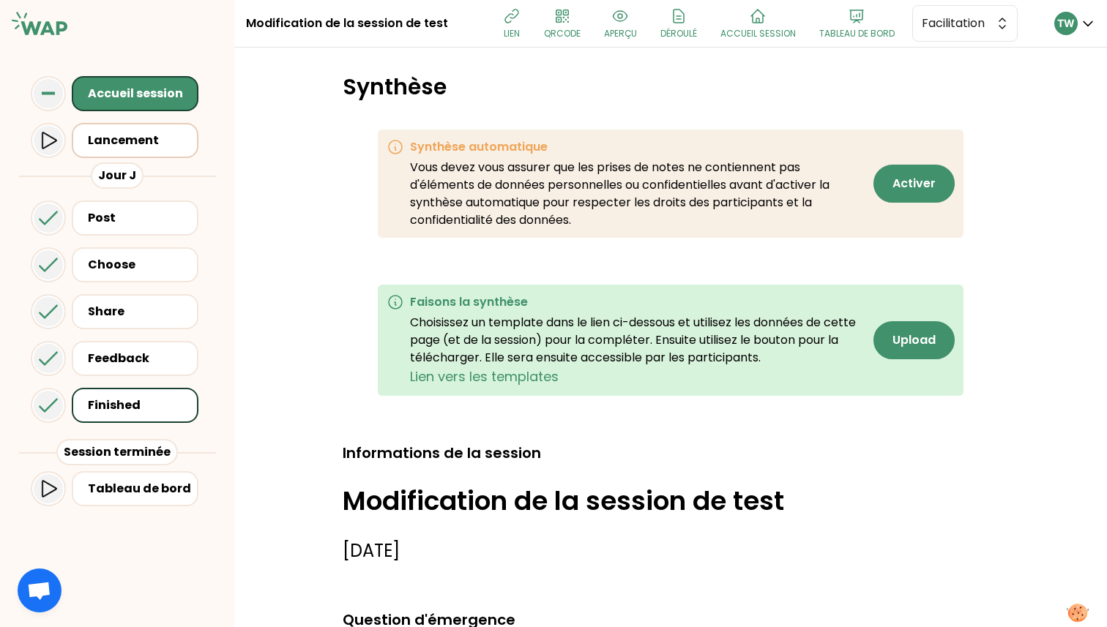
click at [157, 143] on div "Lancement" at bounding box center [139, 141] width 103 height 18
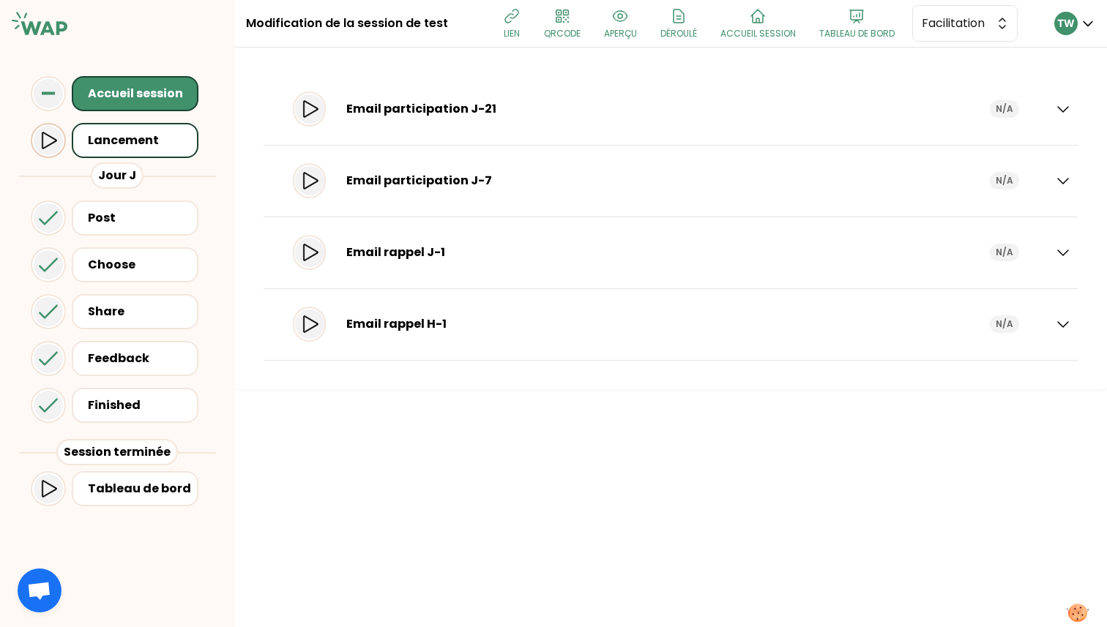
click at [48, 141] on icon at bounding box center [49, 141] width 18 height 18
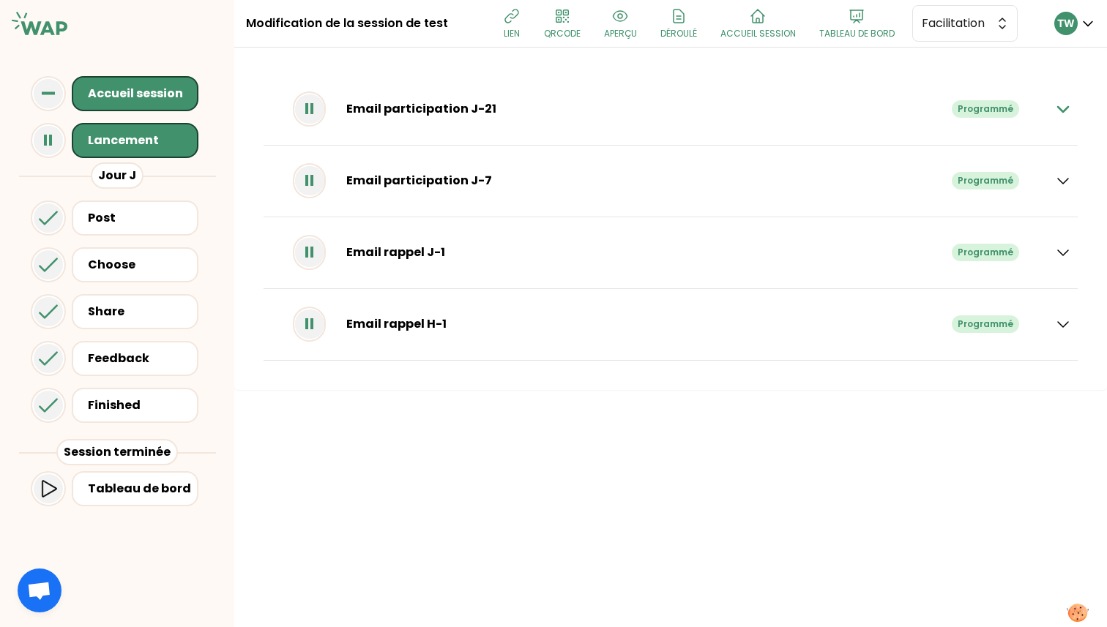
click at [1062, 113] on icon "button" at bounding box center [1063, 109] width 18 height 18
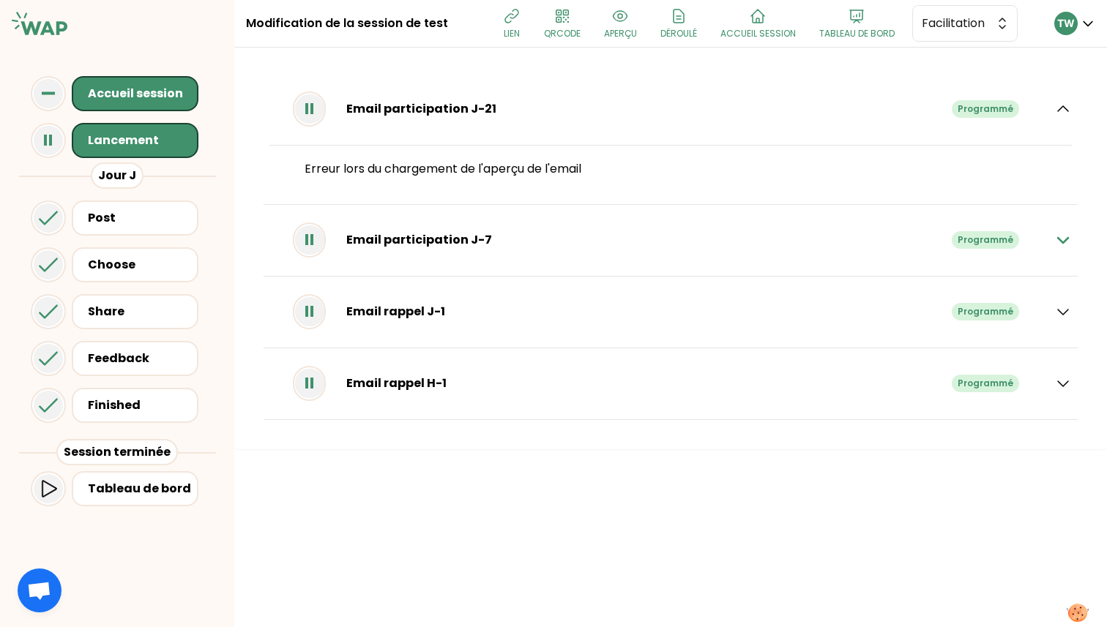
click at [1066, 244] on icon "button" at bounding box center [1063, 240] width 18 height 18
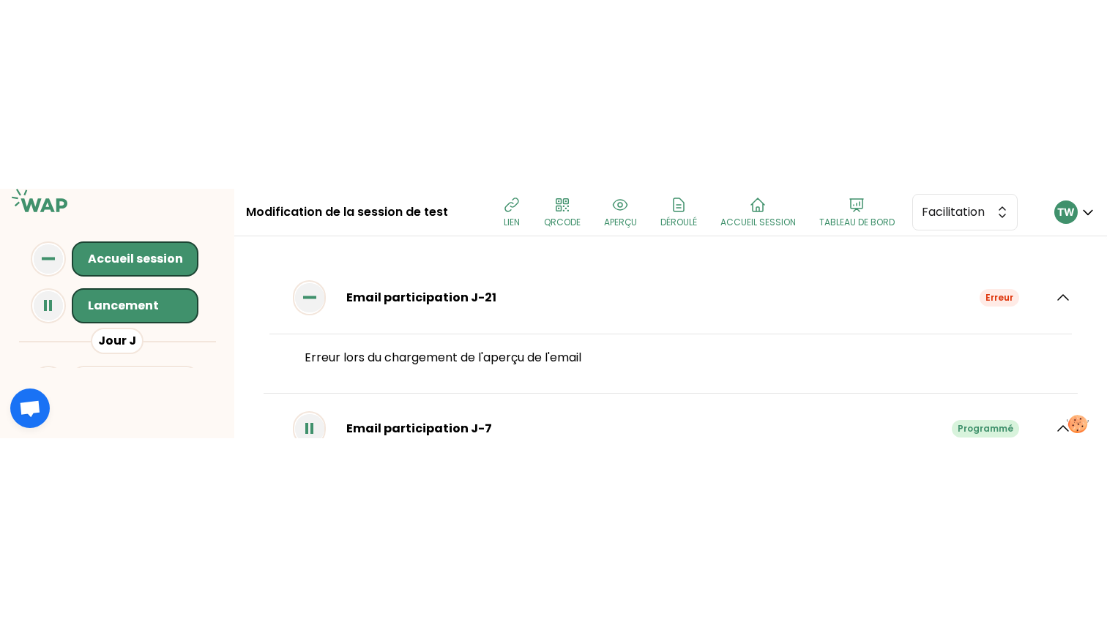
scroll to position [259, 0]
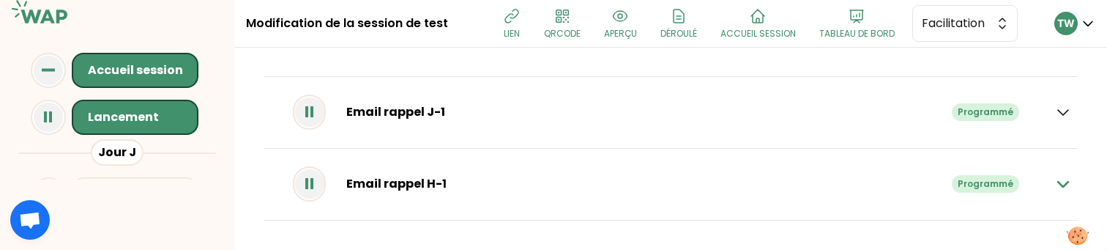
click at [1054, 177] on icon "button" at bounding box center [1063, 184] width 18 height 18
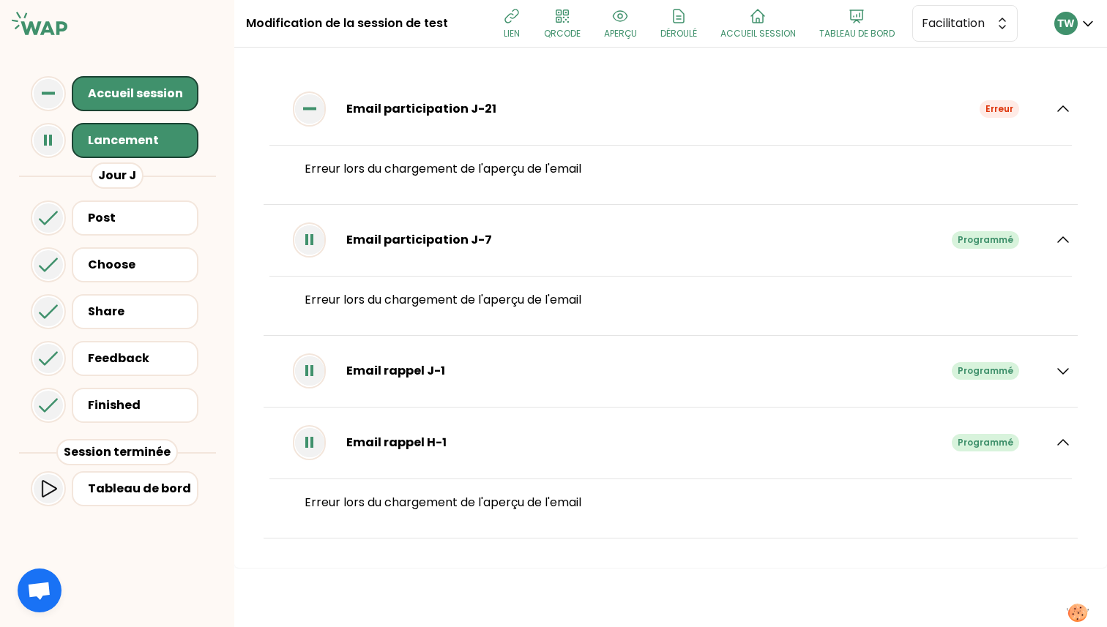
click at [804, 225] on div "Email participation J-7 Programmé" at bounding box center [678, 239] width 693 height 29
click at [1051, 105] on div "Email participation J-21 Erreur" at bounding box center [670, 110] width 802 height 42
click at [1059, 105] on icon "button" at bounding box center [1063, 109] width 18 height 18
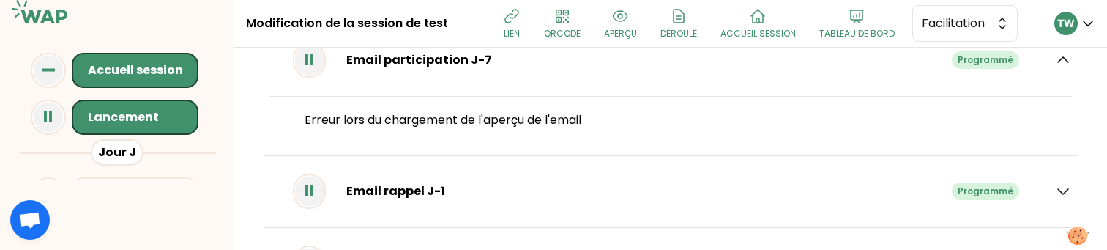
scroll to position [135, 0]
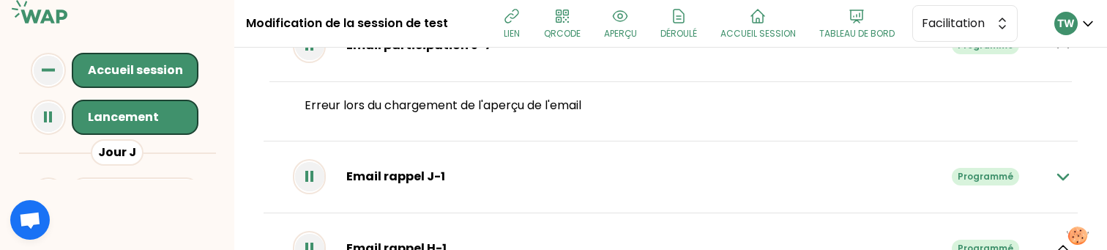
click at [1056, 178] on icon "button" at bounding box center [1063, 177] width 18 height 18
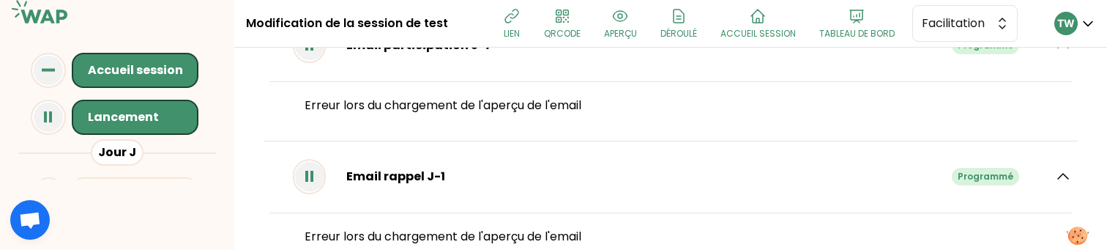
scroll to position [0, 0]
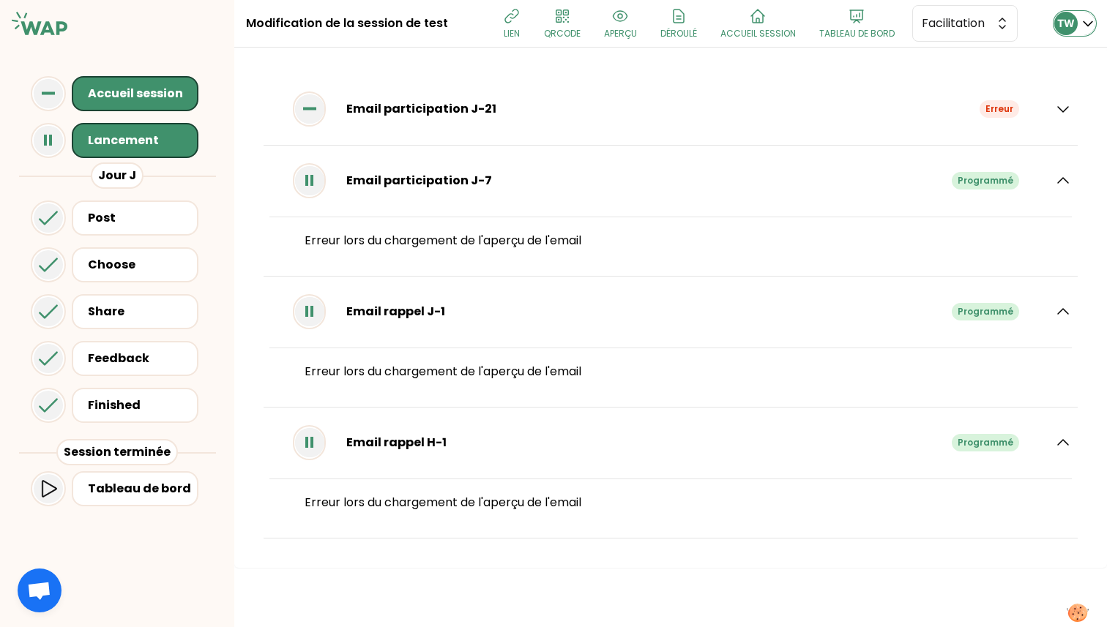
click at [1078, 15] on div "TW" at bounding box center [1074, 23] width 41 height 23
click at [309, 99] on icon at bounding box center [309, 108] width 29 height 29
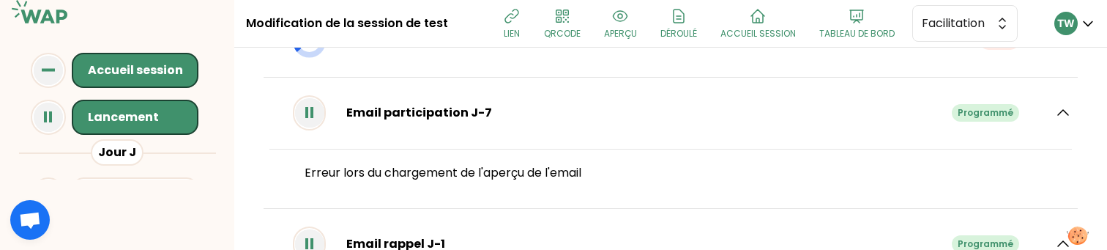
scroll to position [69, 0]
click at [318, 121] on icon at bounding box center [309, 111] width 29 height 29
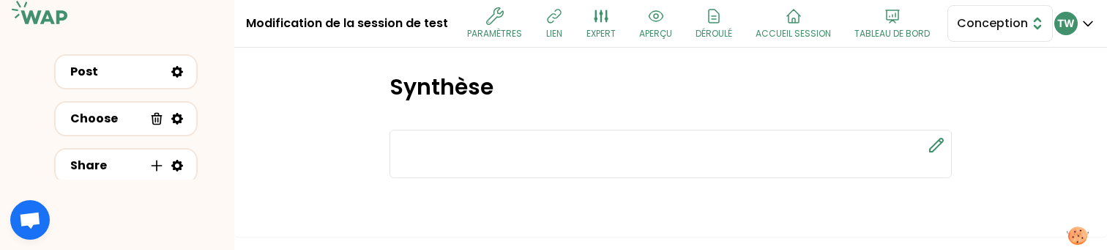
click at [957, 32] on span "Conception" at bounding box center [990, 24] width 66 height 18
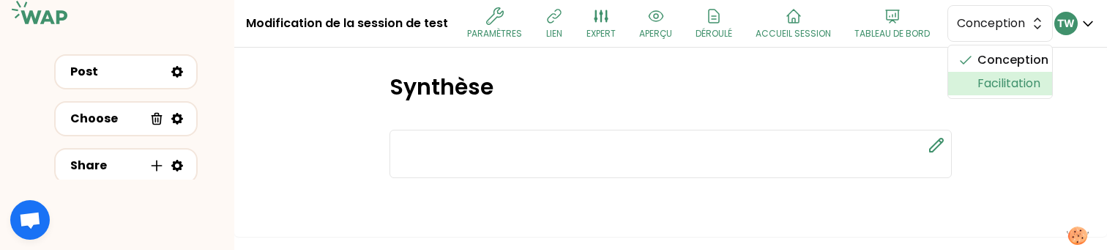
click at [977, 92] on span "Facilitation" at bounding box center [1008, 84] width 63 height 18
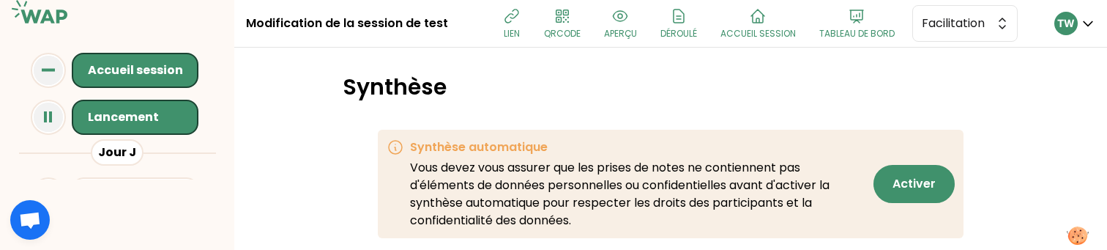
click at [149, 130] on div "Lancement" at bounding box center [135, 117] width 127 height 35
click at [147, 119] on div "Lancement" at bounding box center [139, 117] width 103 height 18
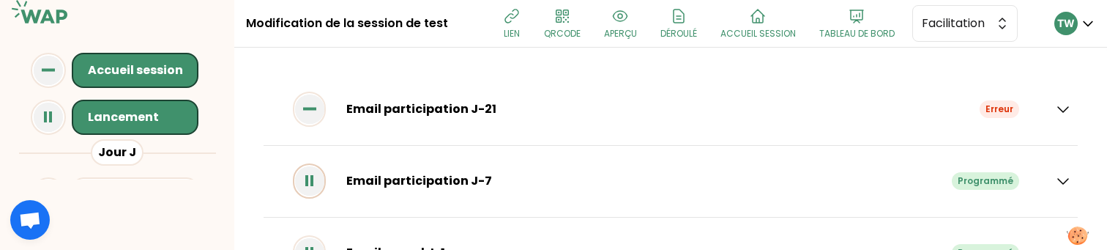
click at [324, 179] on icon at bounding box center [309, 180] width 29 height 29
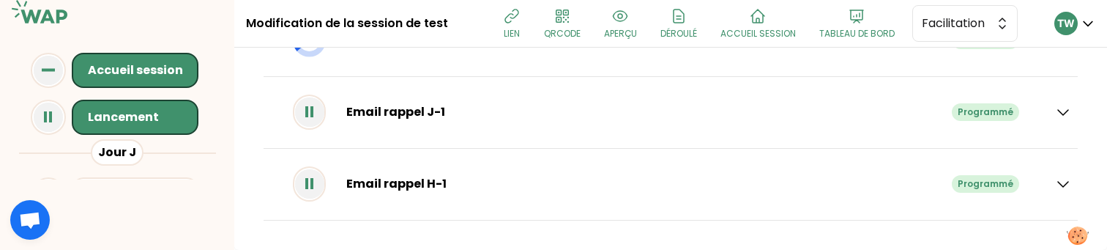
scroll to position [122, 0]
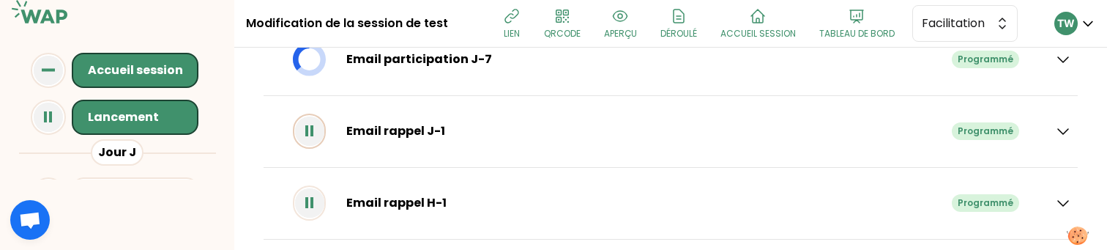
click at [324, 133] on icon at bounding box center [309, 130] width 29 height 29
click at [61, 113] on icon at bounding box center [48, 116] width 29 height 29
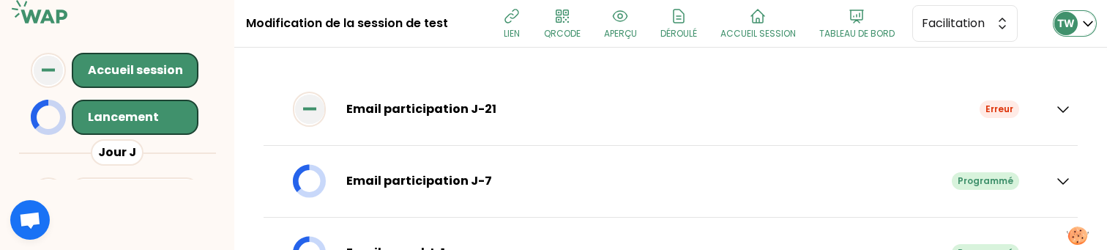
click at [1079, 18] on div "TW" at bounding box center [1074, 23] width 41 height 23
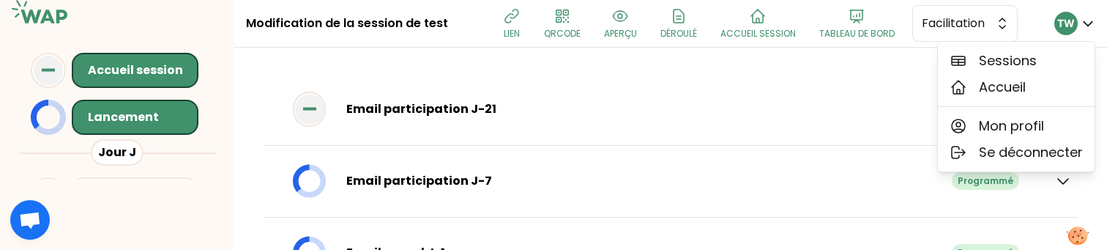
click at [787, 64] on div at bounding box center [671, 68] width 814 height 12
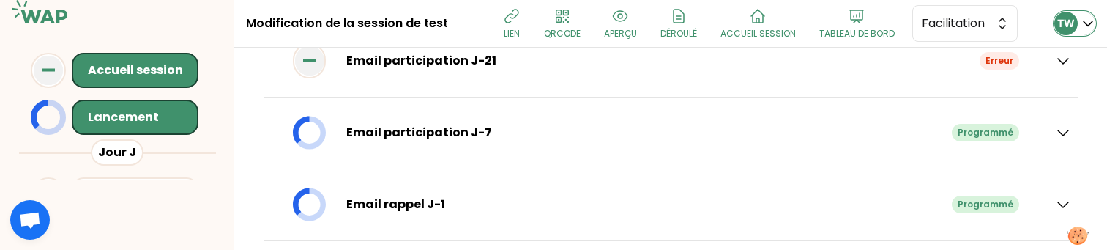
scroll to position [44, 0]
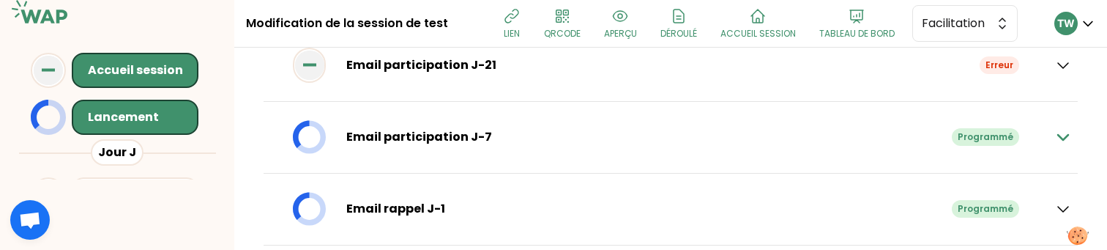
click at [1054, 141] on icon "button" at bounding box center [1063, 137] width 18 height 18
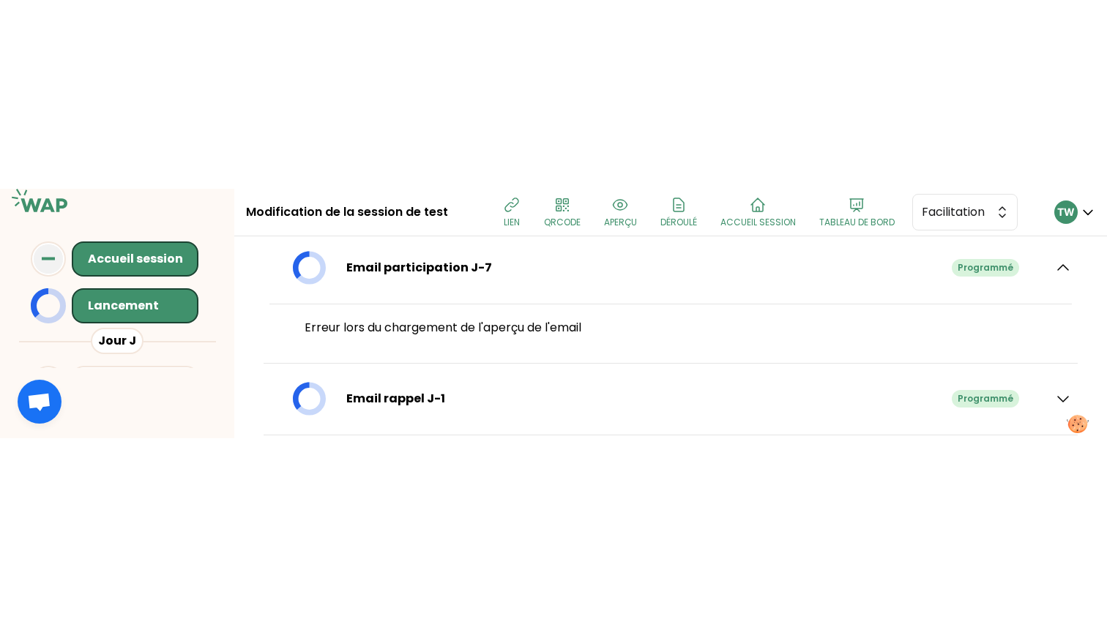
scroll to position [0, 0]
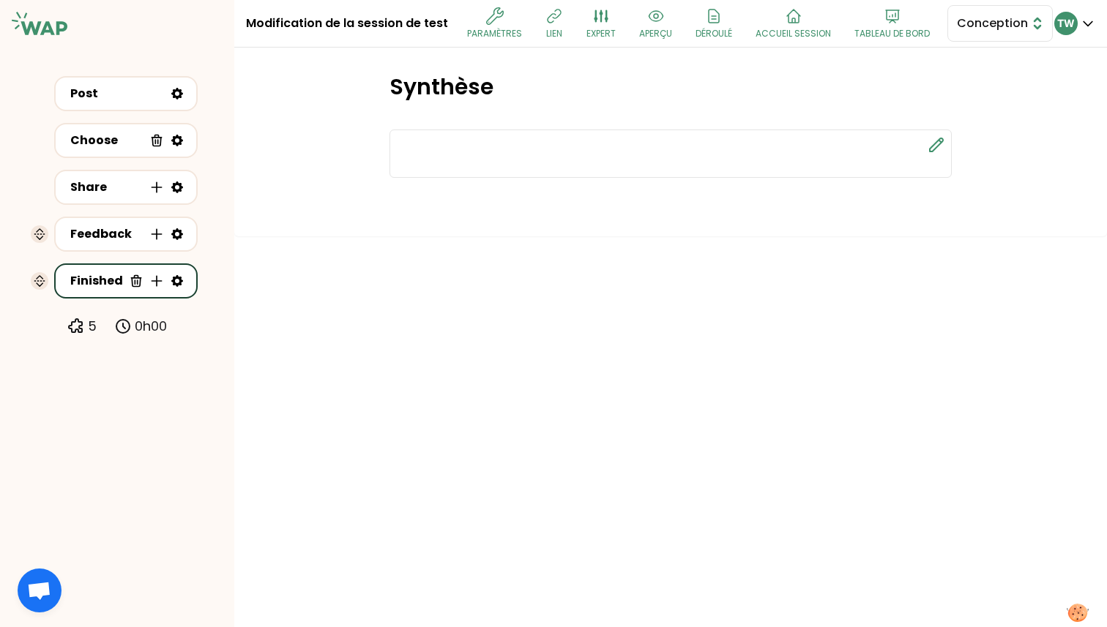
click at [969, 18] on span "Conception" at bounding box center [990, 24] width 66 height 18
click at [963, 87] on li "Facilitation" at bounding box center [1000, 83] width 104 height 23
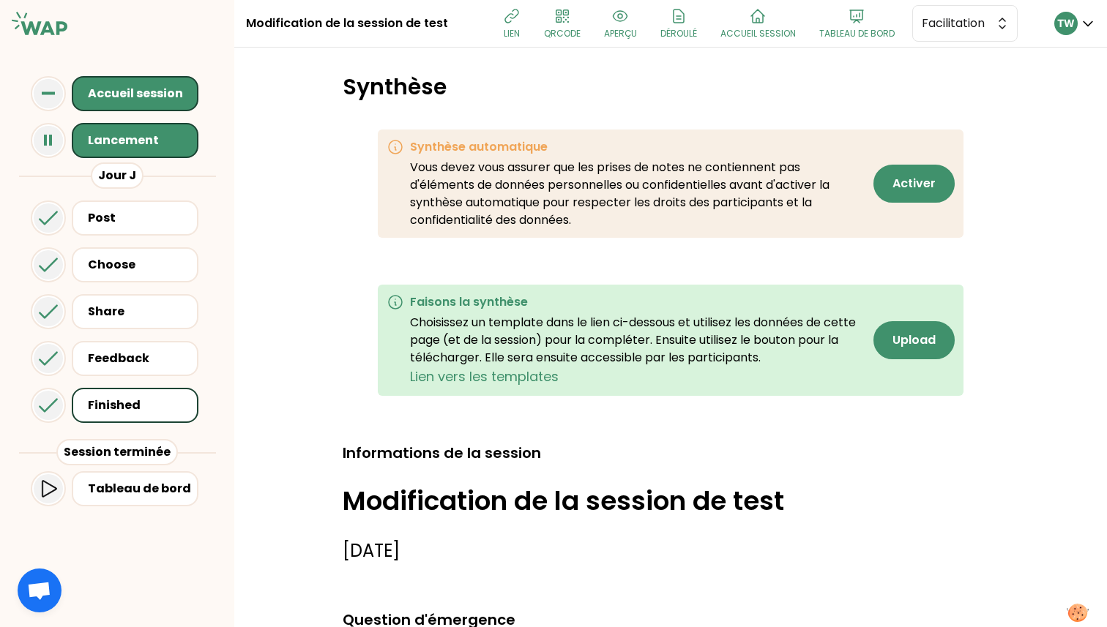
click at [168, 143] on div "Lancement" at bounding box center [139, 141] width 103 height 18
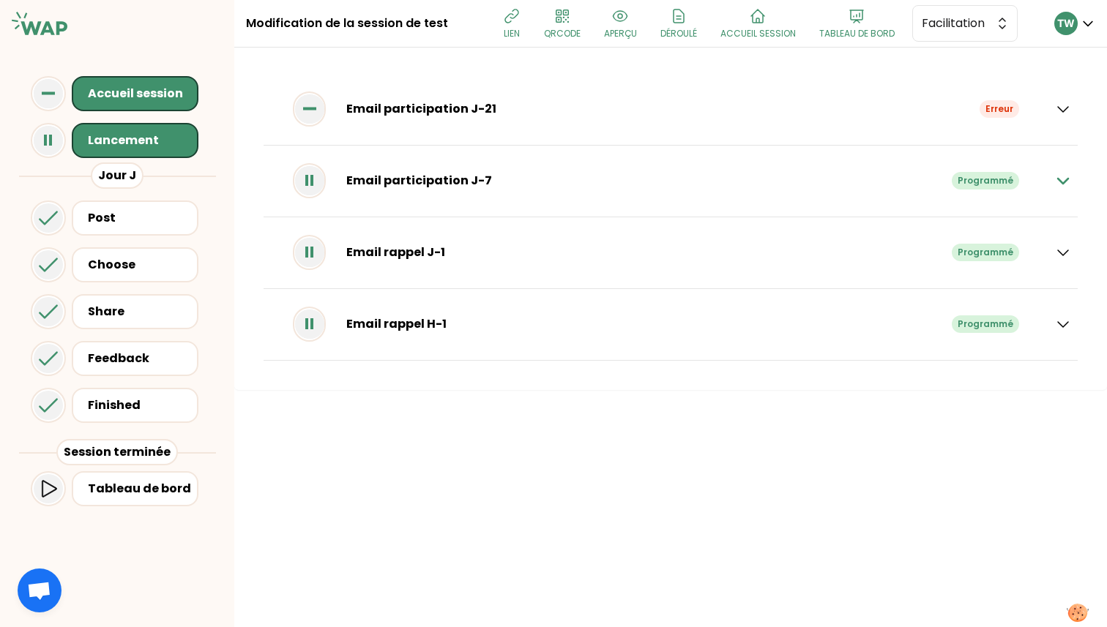
click at [1067, 179] on icon "button" at bounding box center [1063, 181] width 10 height 5
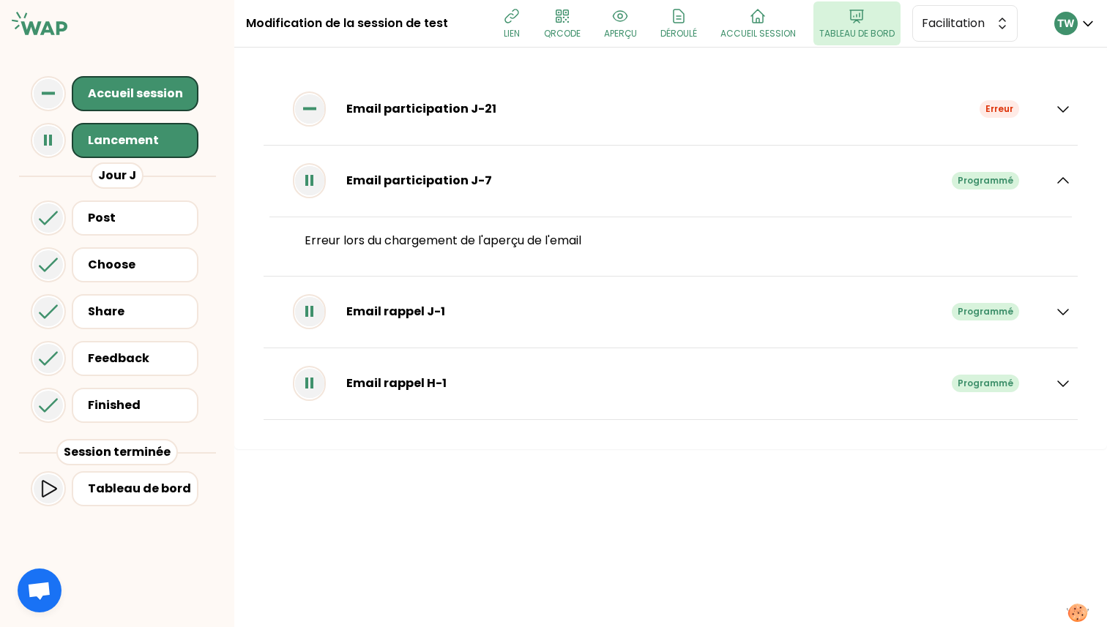
click at [868, 34] on p "Tableau de bord" at bounding box center [856, 34] width 75 height 12
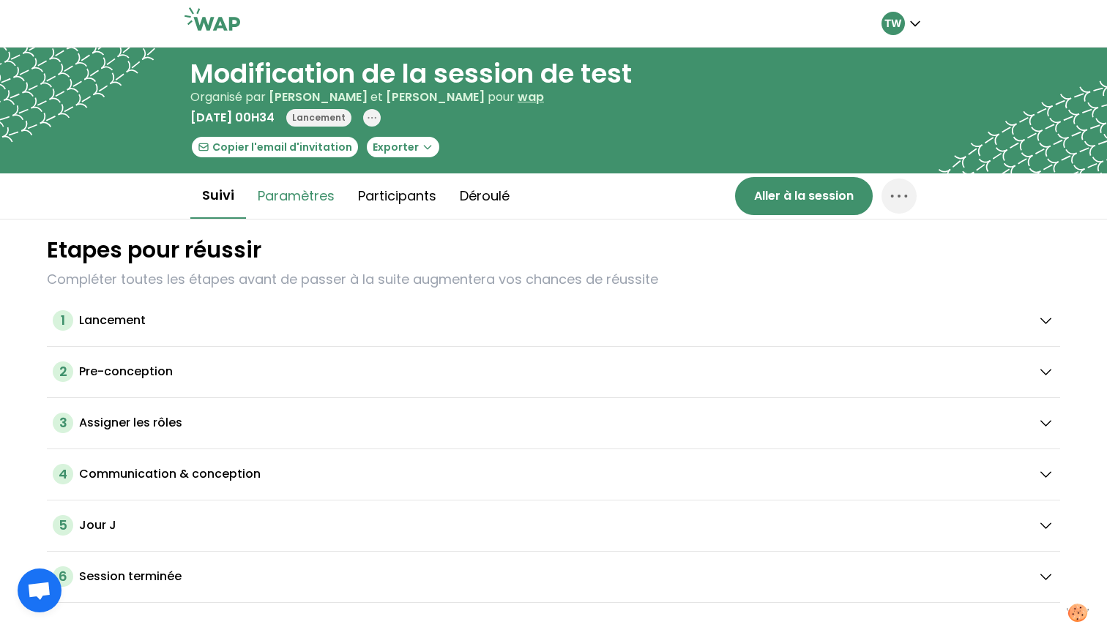
click at [288, 198] on button "Paramètres" at bounding box center [296, 196] width 100 height 44
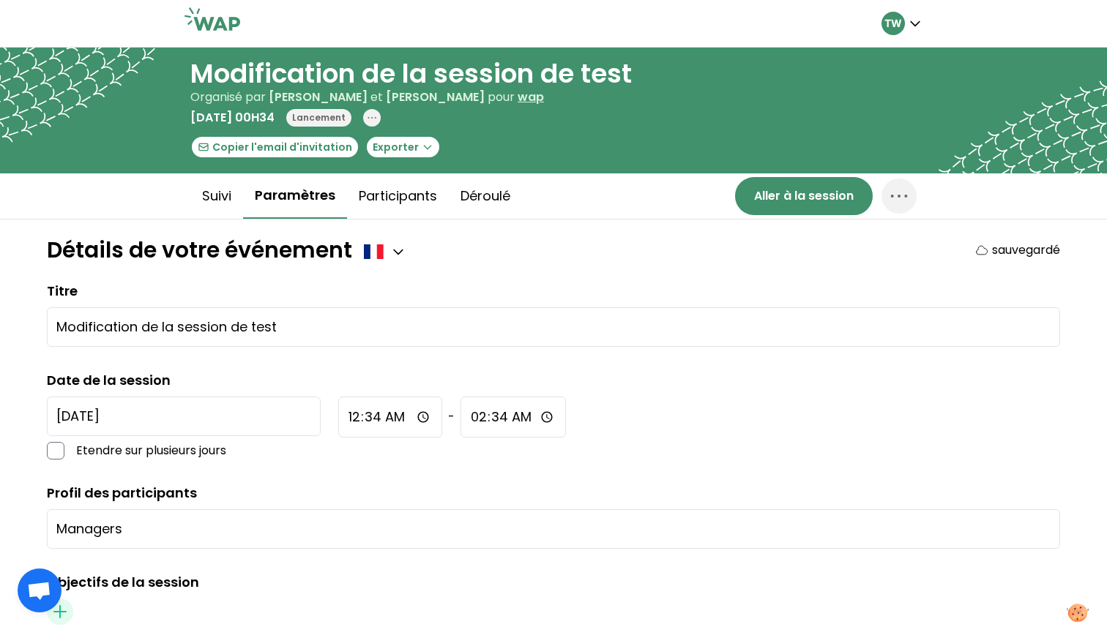
click at [157, 418] on input "2025-9-8" at bounding box center [184, 417] width 274 height 40
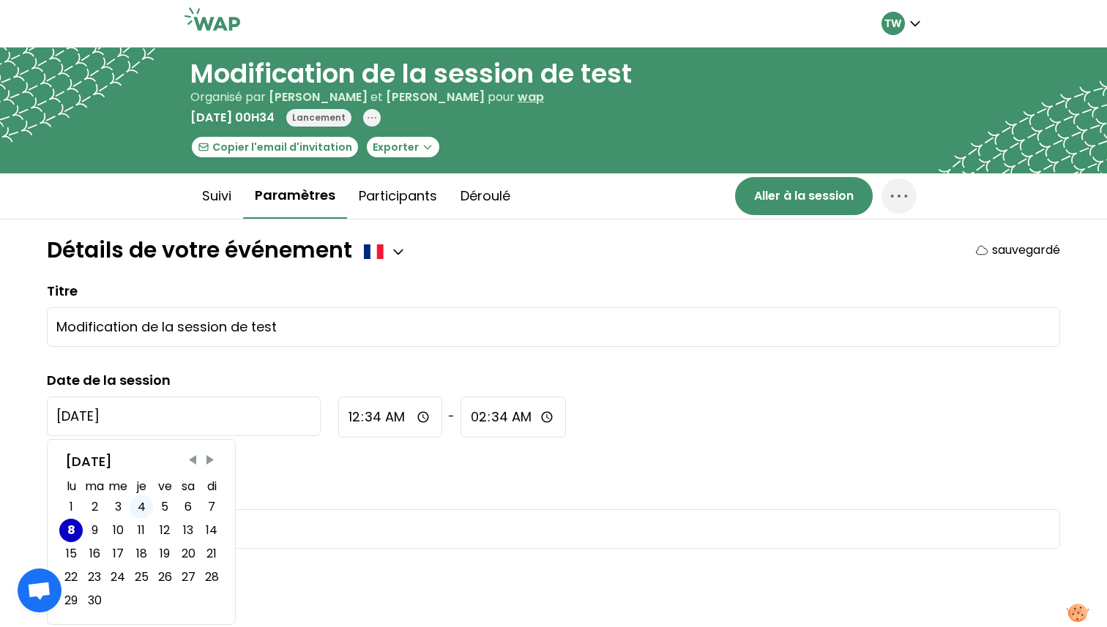
click at [140, 509] on div "4" at bounding box center [142, 508] width 8 height 18
type input "2025-9-4"
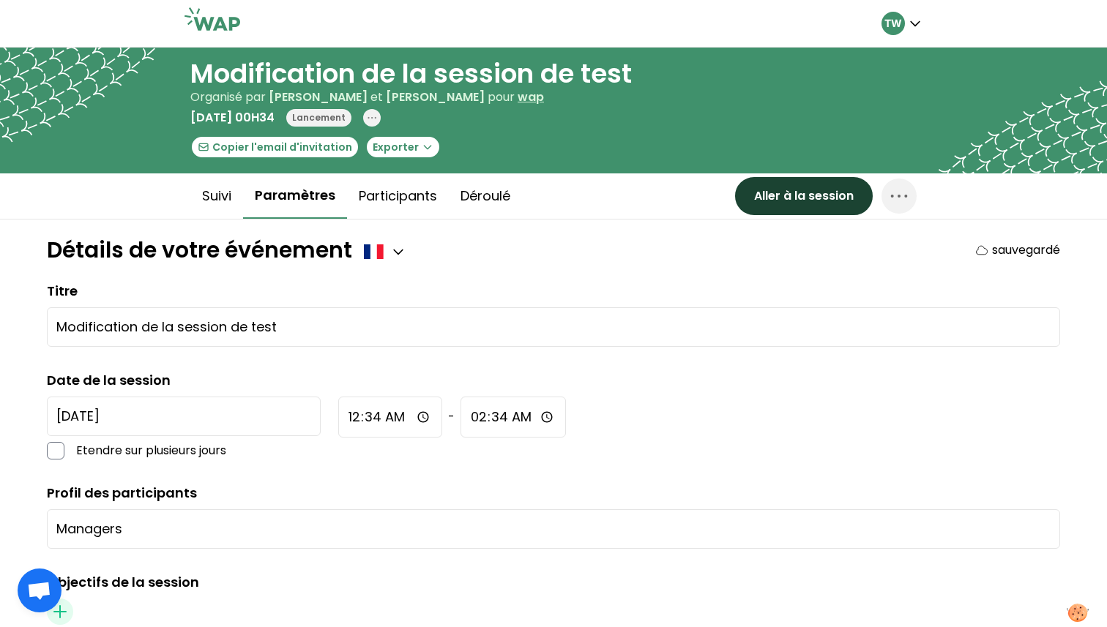
click at [823, 203] on button "Aller à la session" at bounding box center [804, 196] width 138 height 38
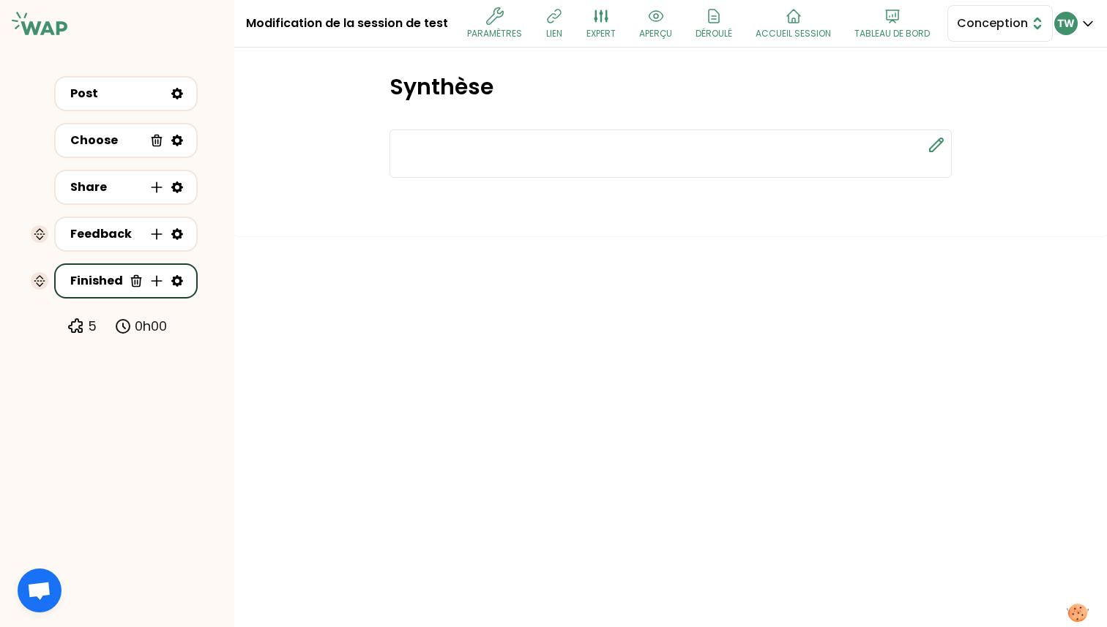
click at [966, 15] on span "Conception" at bounding box center [990, 24] width 66 height 18
click at [977, 83] on span "Facilitation" at bounding box center [1008, 84] width 63 height 18
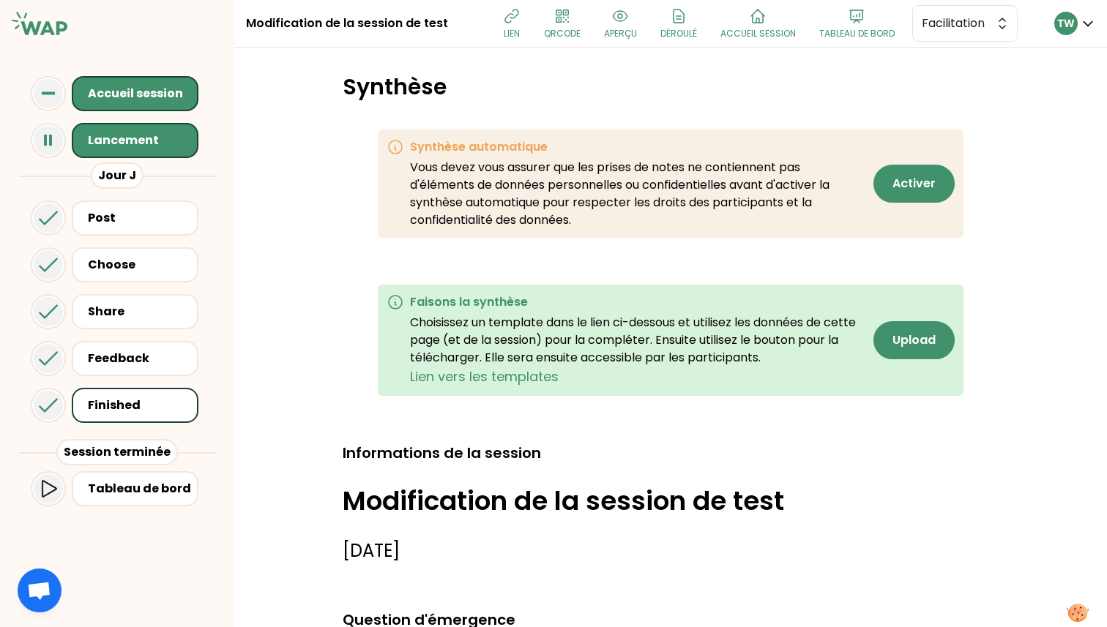
click at [99, 146] on div "Lancement" at bounding box center [139, 141] width 103 height 18
